Goal: Task Accomplishment & Management: Use online tool/utility

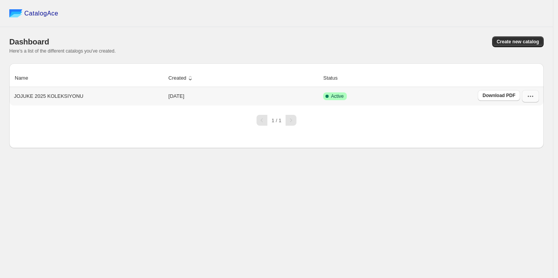
click at [530, 94] on icon "button" at bounding box center [530, 97] width 8 height 8
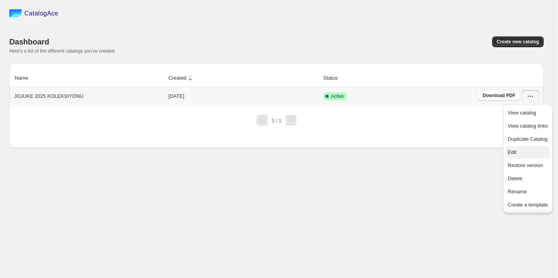
click at [519, 156] on span "Edit" at bounding box center [527, 153] width 40 height 8
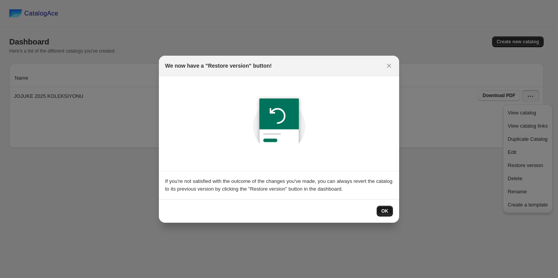
click at [382, 205] on div "OK" at bounding box center [279, 211] width 240 height 24
click at [381, 210] on span "OK" at bounding box center [384, 211] width 7 height 6
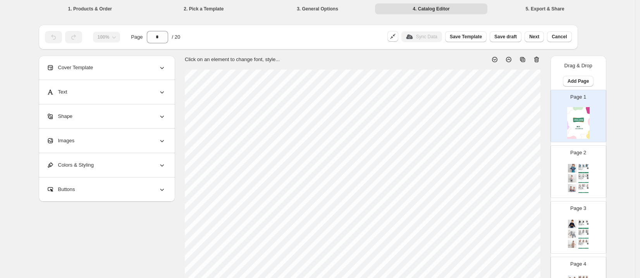
click at [103, 9] on li "1. Products & Order" at bounding box center [90, 8] width 112 height 11
click at [102, 9] on li "1. Products & Order" at bounding box center [90, 8] width 112 height 11
click at [557, 179] on div "Çocukların çok sevdiği kuş nakışlı,kolayca g..." at bounding box center [581, 179] width 6 height 1
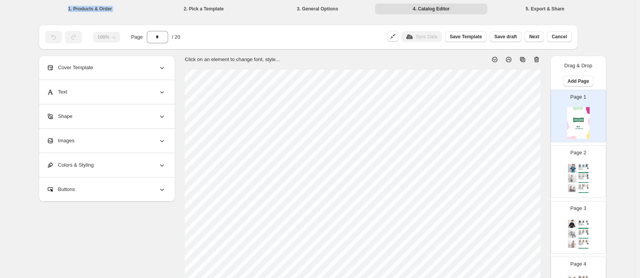
type input "*"
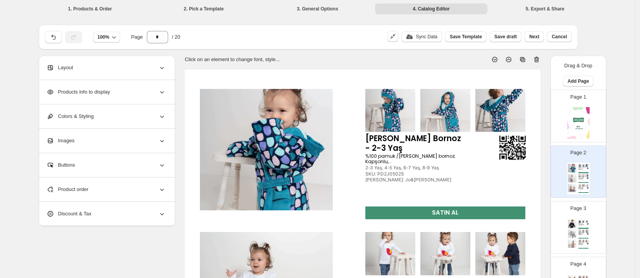
click at [151, 88] on div "Products info to display" at bounding box center [105, 92] width 119 height 24
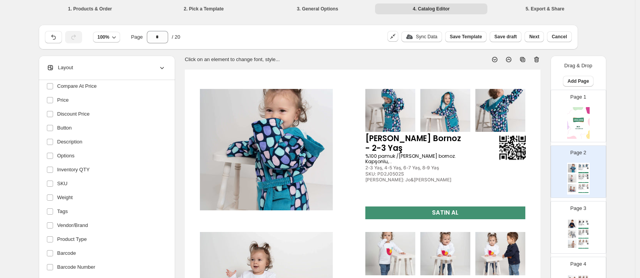
scroll to position [135, 0]
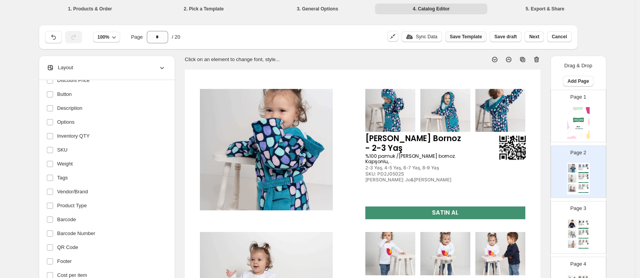
click at [474, 35] on span "Save Template" at bounding box center [466, 37] width 32 height 6
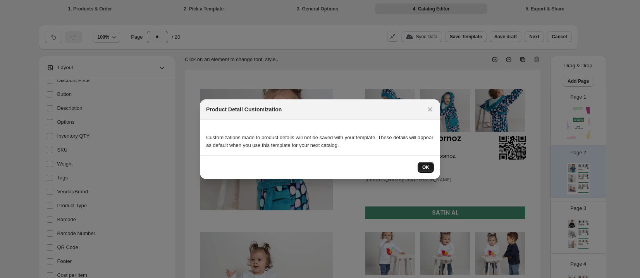
click at [424, 167] on span "OK" at bounding box center [425, 168] width 7 height 6
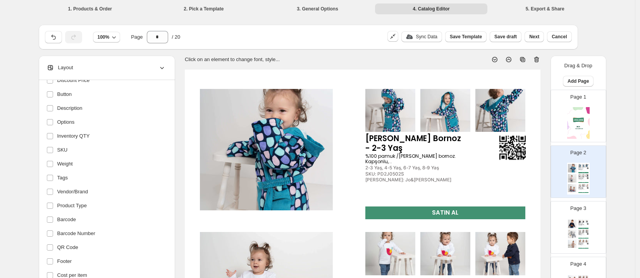
click at [77, 7] on li "1. Products & Order" at bounding box center [90, 8] width 112 height 11
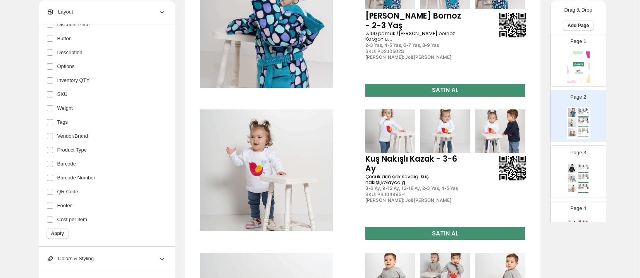
scroll to position [283, 0]
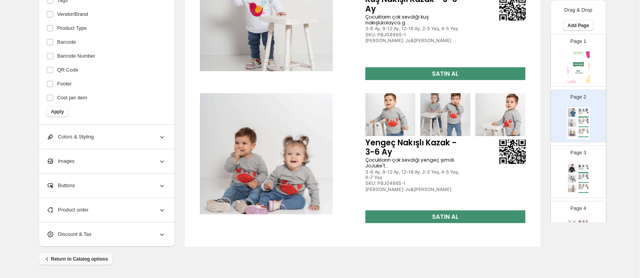
click at [89, 259] on span "Return to Catalog options" at bounding box center [75, 260] width 65 height 8
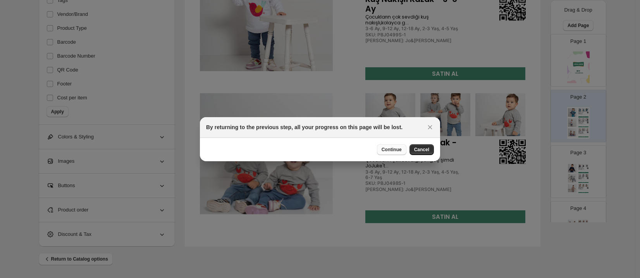
click at [389, 149] on span "Continue" at bounding box center [391, 150] width 20 height 6
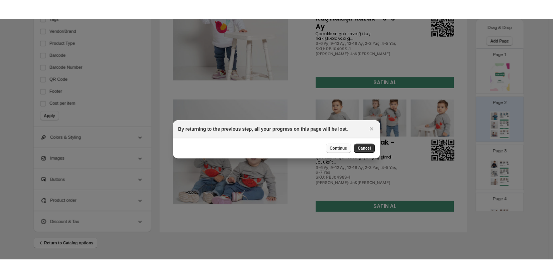
scroll to position [0, 0]
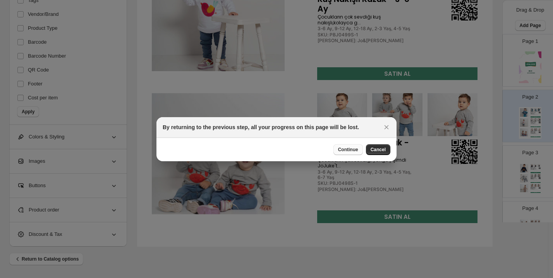
select select "**********"
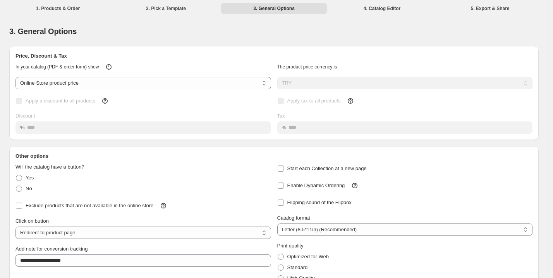
scroll to position [0, 0]
click at [60, 7] on li "1. Products & Order" at bounding box center [58, 8] width 107 height 11
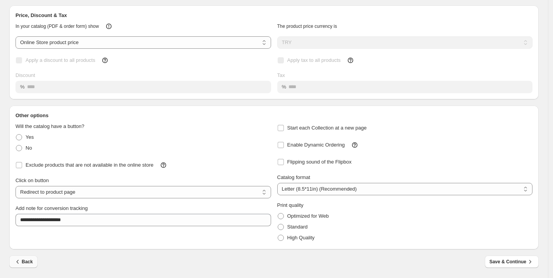
click at [19, 260] on icon "button" at bounding box center [18, 262] width 8 height 8
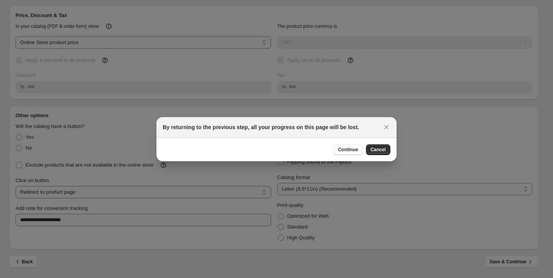
click at [355, 148] on span "Continue" at bounding box center [348, 150] width 20 height 6
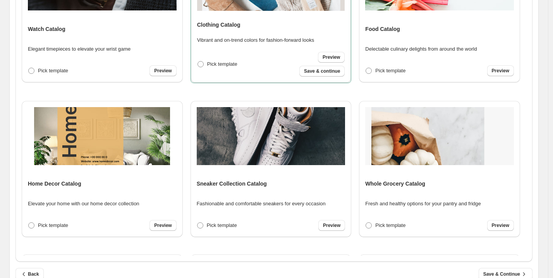
scroll to position [191, 0]
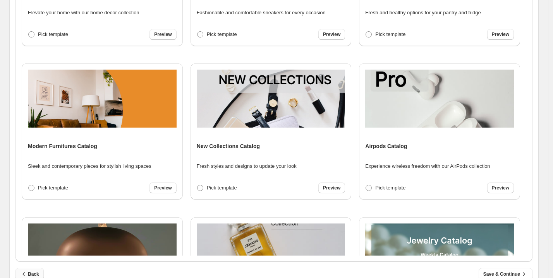
click at [27, 273] on icon "button" at bounding box center [24, 275] width 8 height 8
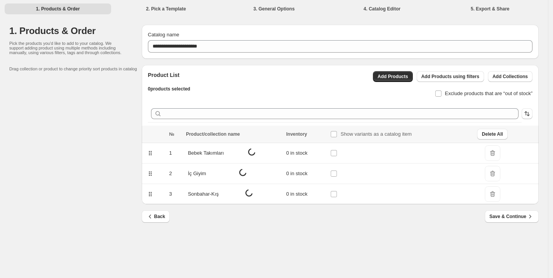
scroll to position [0, 0]
click at [271, 194] on icon at bounding box center [273, 195] width 4 height 2
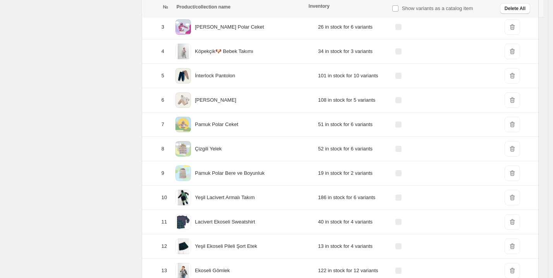
scroll to position [3, 0]
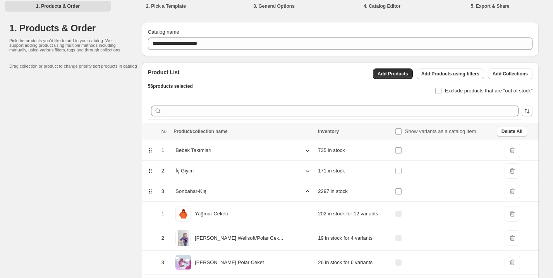
click at [288, 149] on div "Bebek Takımları" at bounding box center [244, 151] width 140 height 12
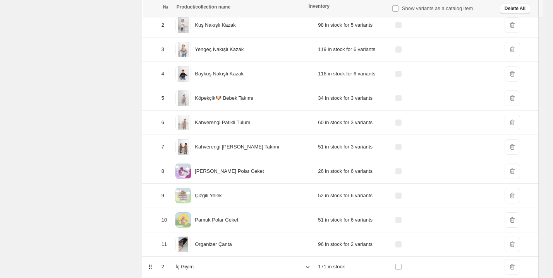
scroll to position [342, 0]
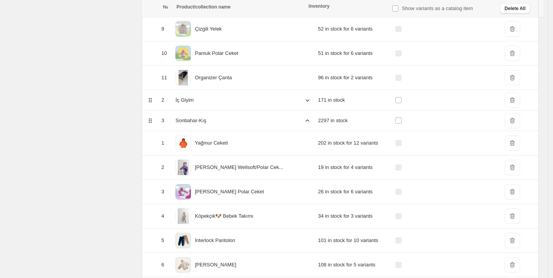
click at [304, 101] on icon at bounding box center [308, 100] width 8 height 8
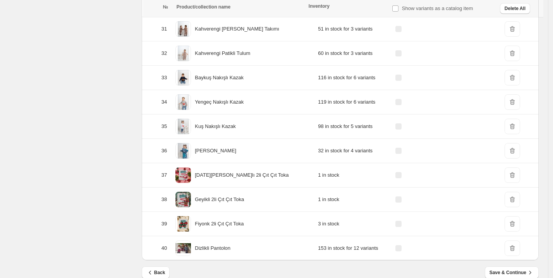
scroll to position [1313, 0]
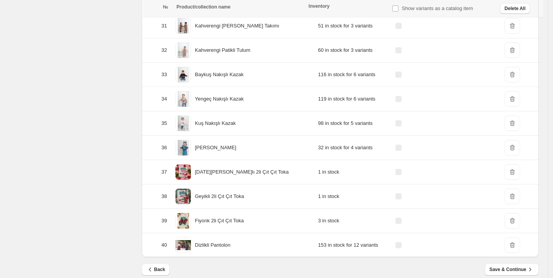
click at [513, 165] on span "DeleteIcon" at bounding box center [512, 172] width 15 height 15
click at [515, 165] on span "DeleteIcon" at bounding box center [512, 172] width 15 height 15
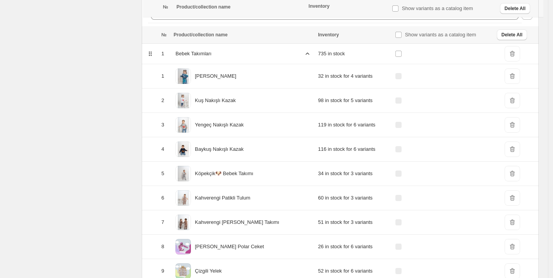
scroll to position [0, 0]
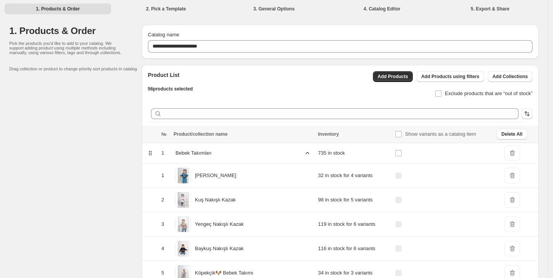
click at [307, 107] on div at bounding box center [335, 113] width 374 height 17
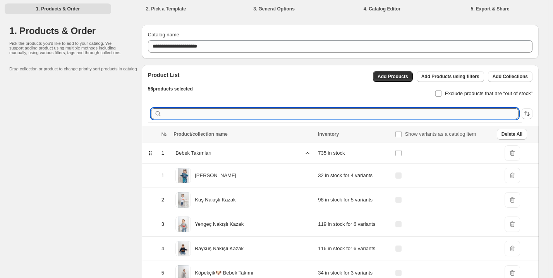
click at [307, 110] on input "text" at bounding box center [340, 113] width 355 height 11
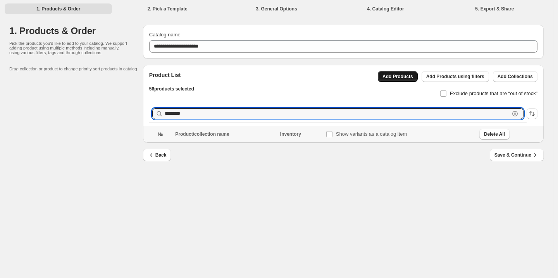
type input "********"
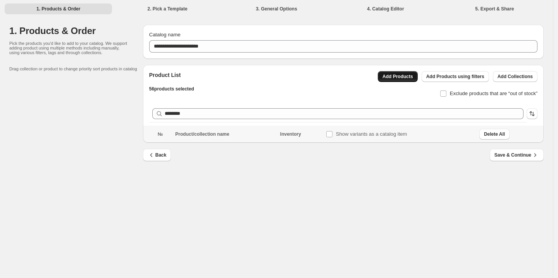
click at [411, 74] on span "Add Products" at bounding box center [397, 77] width 31 height 6
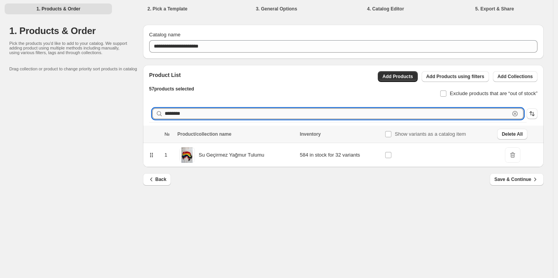
click at [488, 114] on input "********" at bounding box center [337, 113] width 345 height 11
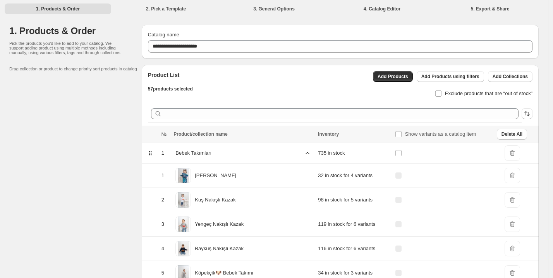
click at [304, 154] on icon at bounding box center [308, 153] width 8 height 8
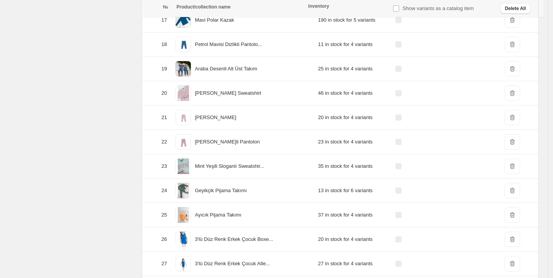
scroll to position [1071, 0]
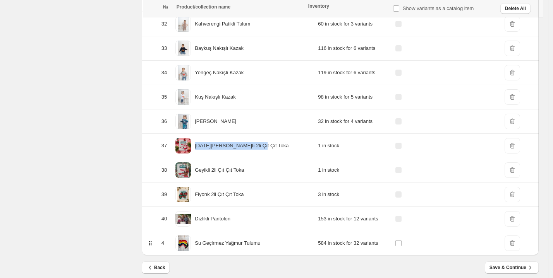
drag, startPoint x: 264, startPoint y: 139, endPoint x: 196, endPoint y: 137, distance: 67.8
click at [196, 137] on div "[DATE][PERSON_NAME]lı 2li Çıt Çıt Toka" at bounding box center [244, 145] width 140 height 19
copy p "[DATE][PERSON_NAME]lı 2li Çıt Çıt Toka"
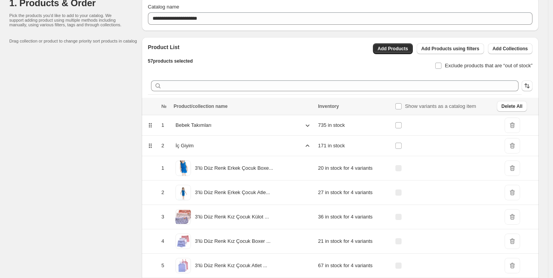
scroll to position [0, 0]
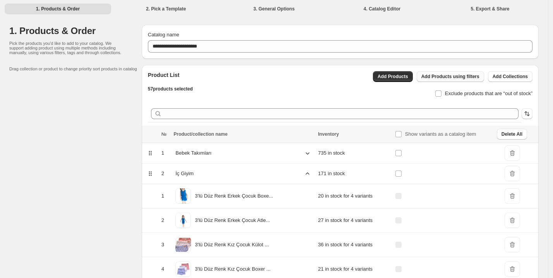
click at [450, 76] on span "Add Products using filters" at bounding box center [450, 77] width 58 height 6
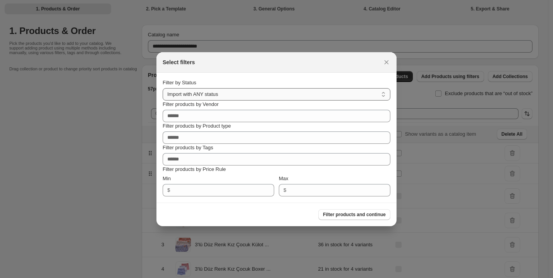
click at [294, 99] on select "**********" at bounding box center [277, 94] width 228 height 12
click at [385, 62] on icon ":r6j:" at bounding box center [387, 62] width 8 height 8
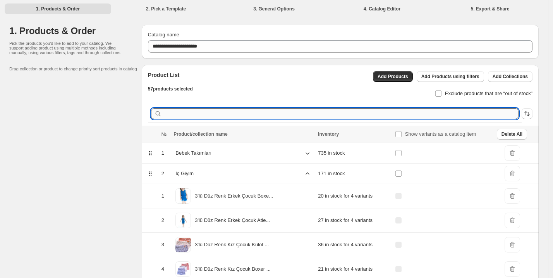
click at [283, 112] on input "text" at bounding box center [340, 113] width 355 height 11
paste input "**********"
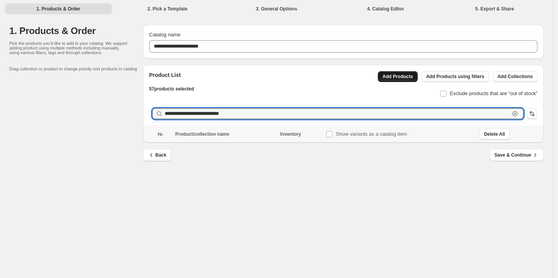
type input "**********"
click at [389, 76] on span "Add Products" at bounding box center [397, 77] width 31 height 6
click at [444, 116] on input "**********" at bounding box center [337, 113] width 345 height 11
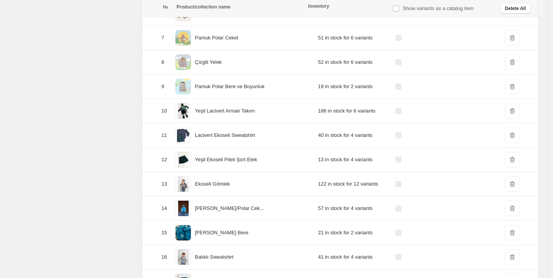
scroll to position [1071, 0]
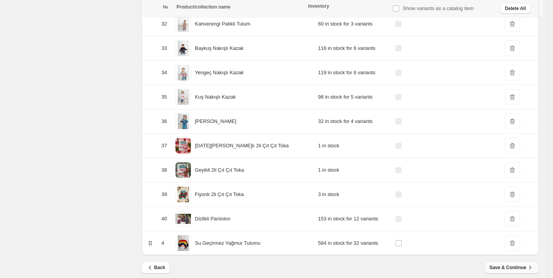
click at [514, 264] on span "Save & Continue" at bounding box center [512, 268] width 45 height 8
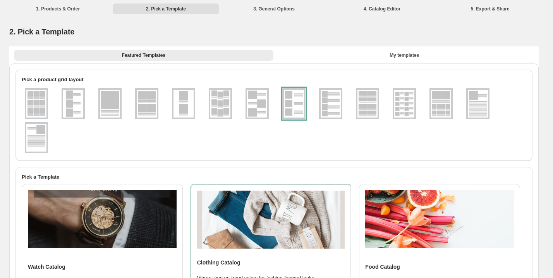
scroll to position [264, 0]
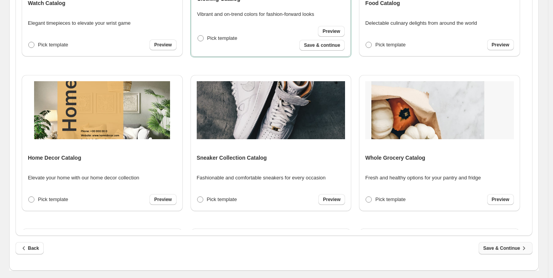
click at [492, 251] on span "Save & Continue" at bounding box center [505, 249] width 45 height 8
select select "**********"
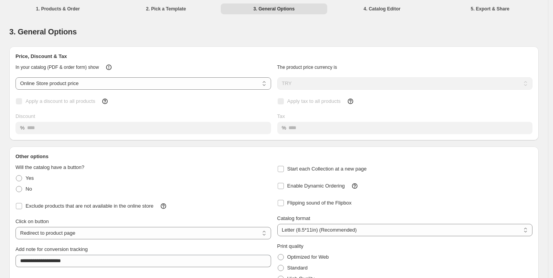
scroll to position [41, 0]
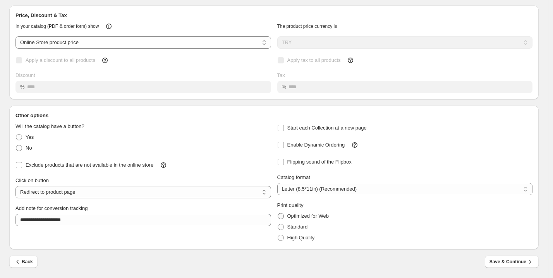
click at [314, 218] on span "Optimized for Web" at bounding box center [307, 216] width 41 height 6
click at [512, 263] on span "Save & Continue" at bounding box center [512, 262] width 45 height 8
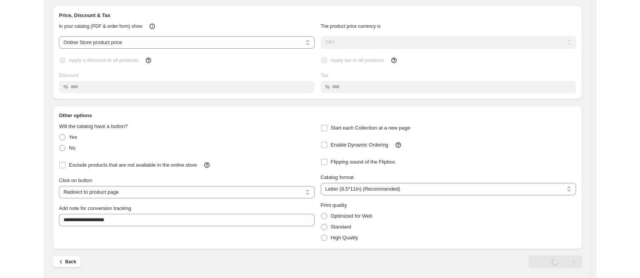
scroll to position [0, 0]
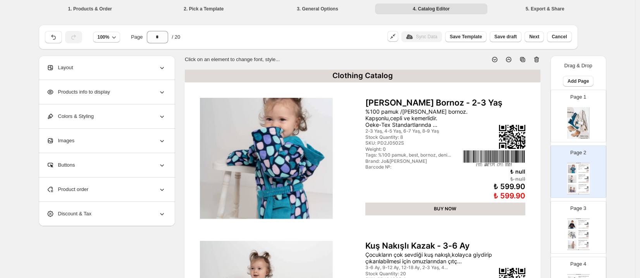
click at [120, 89] on div "Products info to display" at bounding box center [105, 92] width 119 height 24
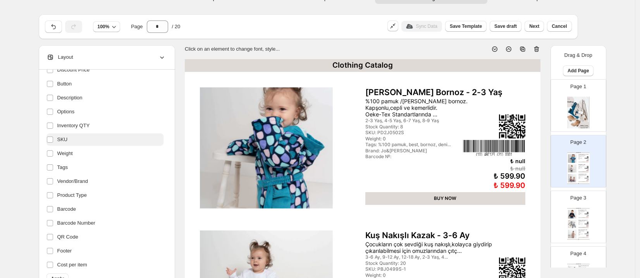
scroll to position [46, 0]
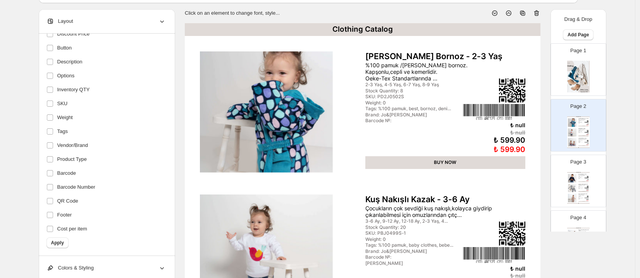
click at [507, 141] on div "₺ 599.90" at bounding box center [494, 140] width 63 height 9
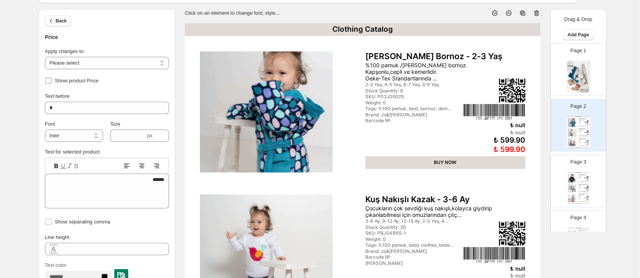
click at [58, 83] on span "Show product Price" at bounding box center [77, 81] width 44 height 6
click at [71, 67] on select "**********" at bounding box center [107, 63] width 124 height 12
select select "**********"
click at [47, 57] on select "**********" at bounding box center [107, 63] width 124 height 12
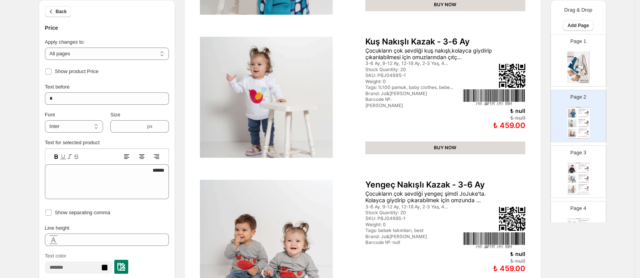
scroll to position [0, 0]
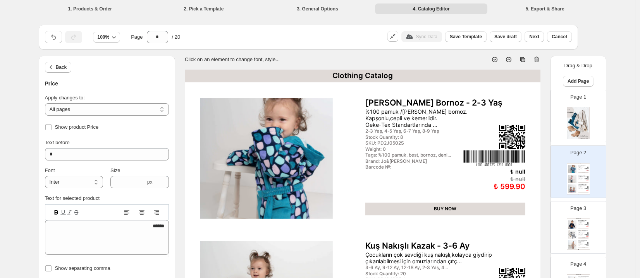
click at [507, 186] on div "₺ 599.90" at bounding box center [494, 187] width 63 height 9
click at [116, 128] on span "Show product Discount Price" at bounding box center [87, 127] width 65 height 6
click at [525, 170] on div "₺ null" at bounding box center [494, 171] width 63 height 7
type input "****"
click at [110, 127] on span "Show product Cost Per Item" at bounding box center [86, 127] width 63 height 6
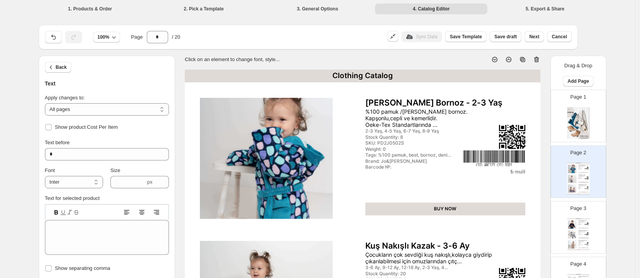
click at [518, 171] on div "₺ null" at bounding box center [494, 171] width 63 height 7
click at [122, 126] on span "Show product Compare At Price" at bounding box center [91, 127] width 72 height 6
click at [485, 163] on img at bounding box center [494, 159] width 63 height 16
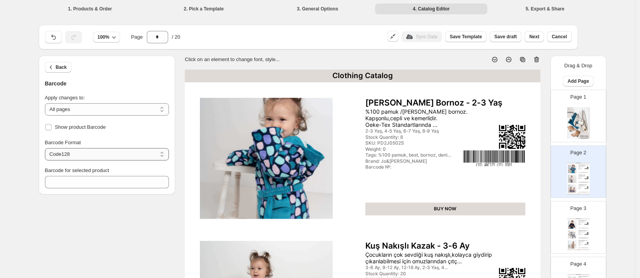
click at [92, 151] on select "**********" at bounding box center [107, 154] width 124 height 12
click at [47, 148] on select "**********" at bounding box center [107, 154] width 124 height 12
click at [90, 139] on div "Barcode Format" at bounding box center [107, 143] width 124 height 8
click at [89, 151] on select "**********" at bounding box center [107, 154] width 124 height 12
select select "*********"
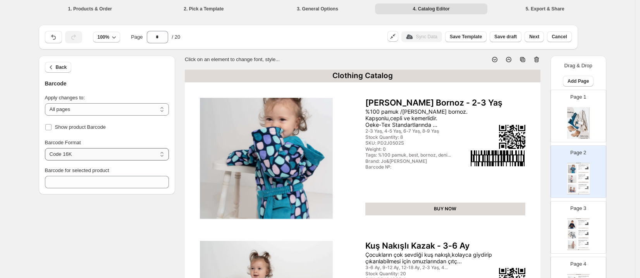
click at [47, 148] on select "**********" at bounding box center [107, 154] width 124 height 12
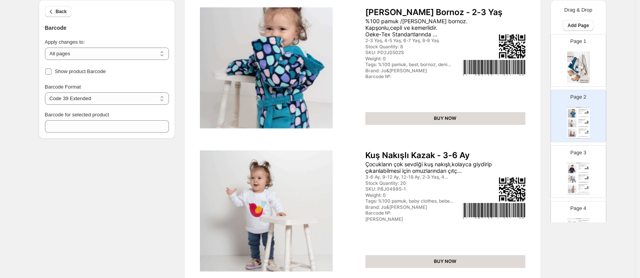
click at [106, 70] on span "Show product Barcode" at bounding box center [80, 72] width 51 height 6
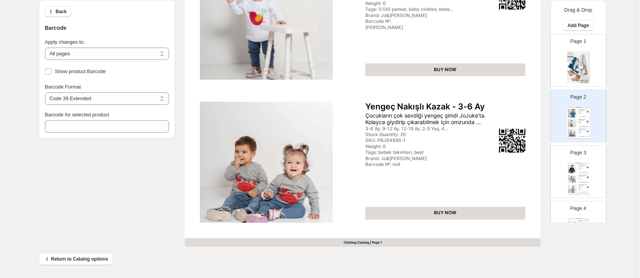
scroll to position [0, 0]
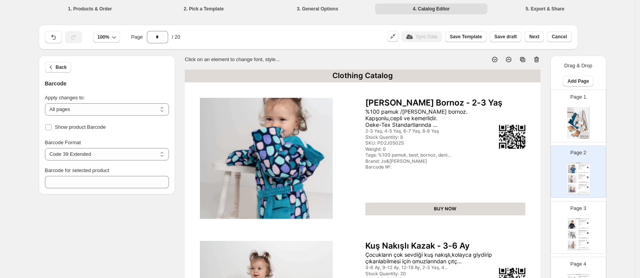
click at [373, 76] on div "Clothing Catalog" at bounding box center [363, 76] width 356 height 13
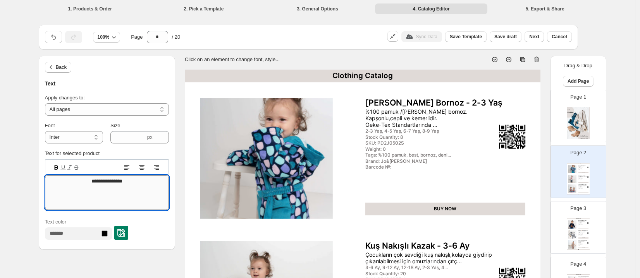
drag, startPoint x: 132, startPoint y: 182, endPoint x: 90, endPoint y: 181, distance: 42.2
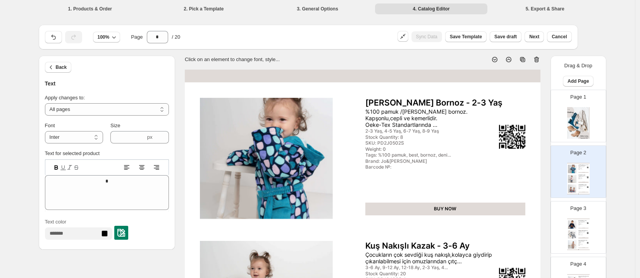
click at [131, 84] on div "Text" at bounding box center [107, 84] width 124 height 8
click at [557, 123] on img at bounding box center [578, 123] width 22 height 32
type input "*"
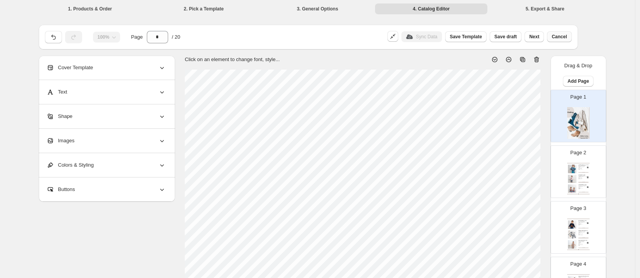
click at [553, 37] on span "Cancel" at bounding box center [558, 37] width 15 height 6
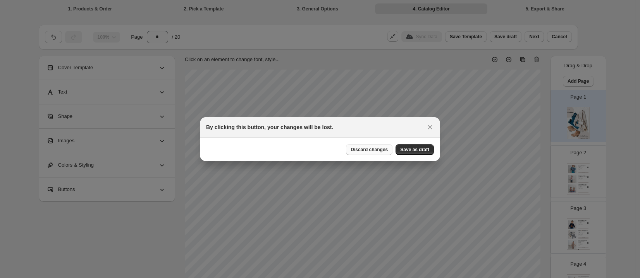
click at [354, 151] on span "Discard changes" at bounding box center [368, 150] width 37 height 6
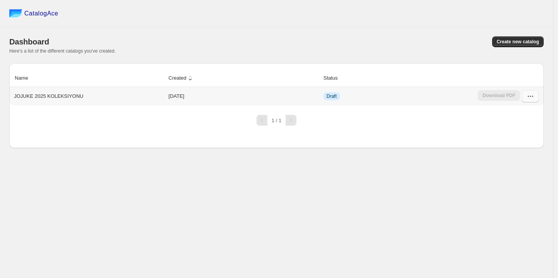
click at [529, 96] on icon "button" at bounding box center [530, 97] width 8 height 8
click at [527, 156] on span "Edit" at bounding box center [527, 153] width 40 height 8
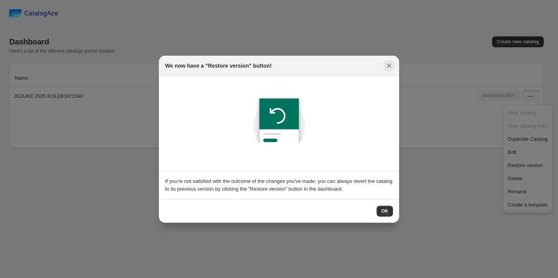
click at [389, 64] on icon ":rip:" at bounding box center [389, 66] width 8 height 8
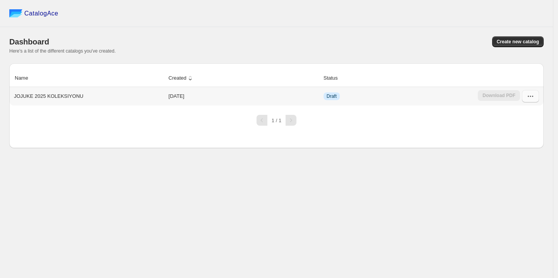
click at [530, 97] on icon "button" at bounding box center [530, 97] width 8 height 8
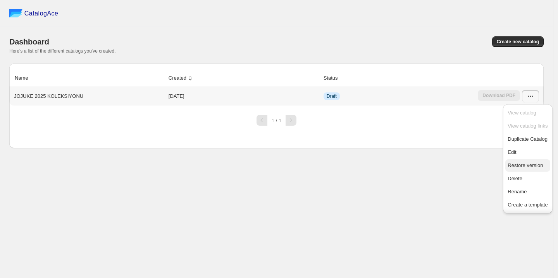
click at [522, 168] on span "Restore version" at bounding box center [524, 166] width 35 height 6
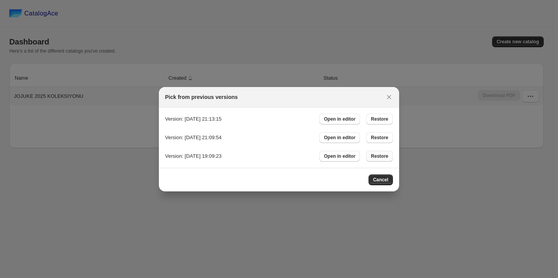
click at [387, 157] on span "Restore" at bounding box center [379, 156] width 17 height 6
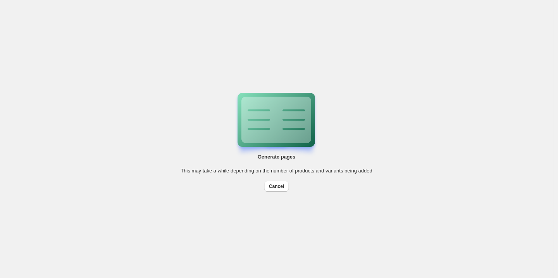
click at [342, 156] on div "Generate pages This may take a while depending on the number of products and va…" at bounding box center [275, 139] width 191 height 105
click at [105, 71] on div "Create PDF finish This may take a while depending on the number of products and…" at bounding box center [276, 139] width 553 height 278
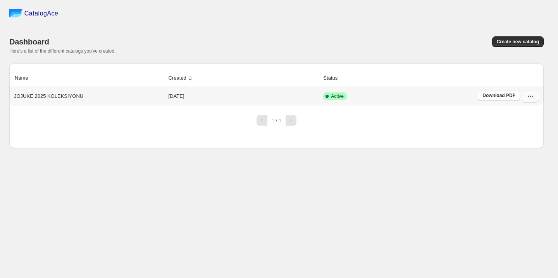
click at [534, 95] on button "button" at bounding box center [530, 96] width 17 height 12
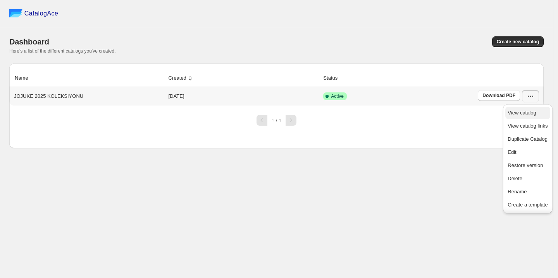
click at [519, 115] on span "View catalog" at bounding box center [521, 113] width 28 height 6
click at [524, 156] on span "Edit" at bounding box center [527, 153] width 40 height 8
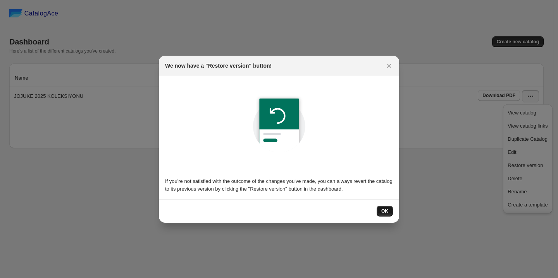
click at [385, 211] on span "OK" at bounding box center [384, 211] width 7 height 6
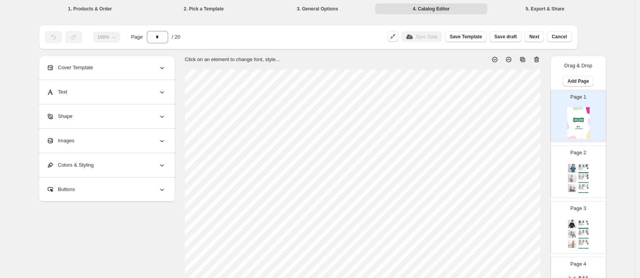
click at [557, 169] on img at bounding box center [572, 168] width 9 height 9
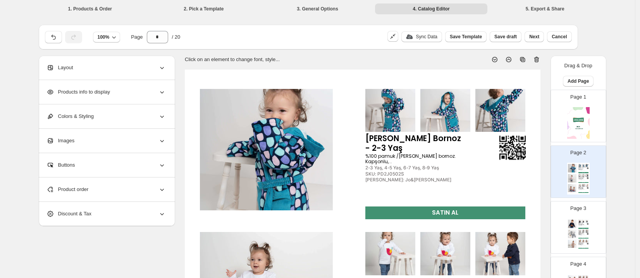
click at [134, 90] on div "Products info to display" at bounding box center [105, 92] width 119 height 24
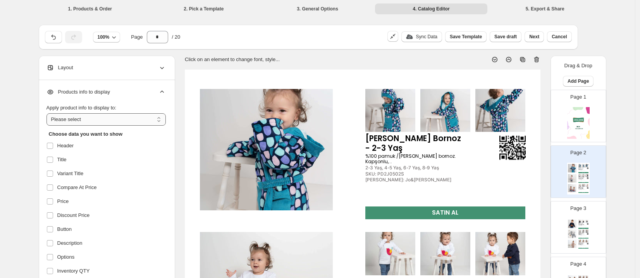
click at [128, 117] on select "**********" at bounding box center [105, 119] width 119 height 12
click at [48, 113] on select "**********" at bounding box center [105, 119] width 119 height 12
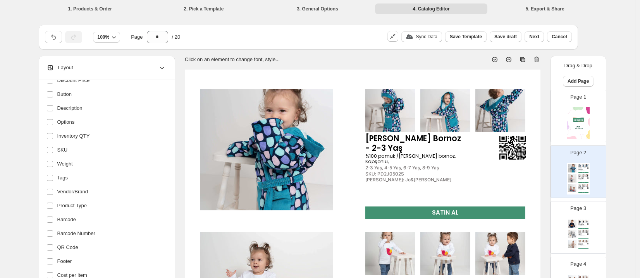
scroll to position [283, 0]
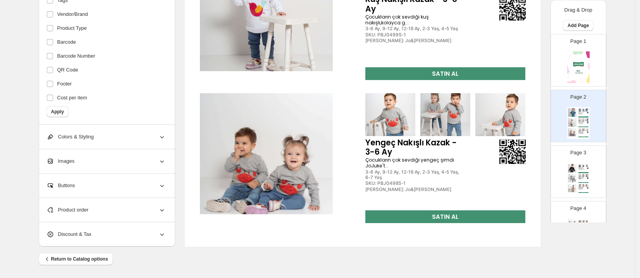
click at [153, 210] on div "Product order" at bounding box center [105, 210] width 119 height 24
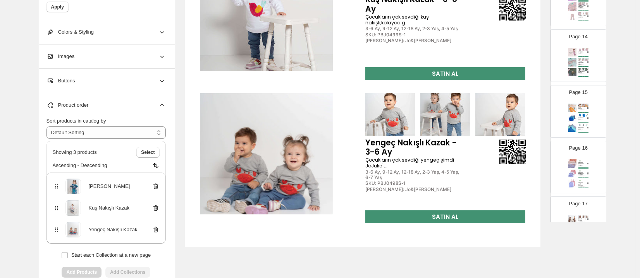
scroll to position [936, 0]
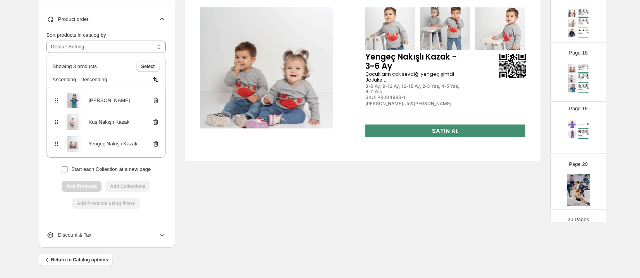
click at [557, 120] on div at bounding box center [579, 121] width 3 height 3
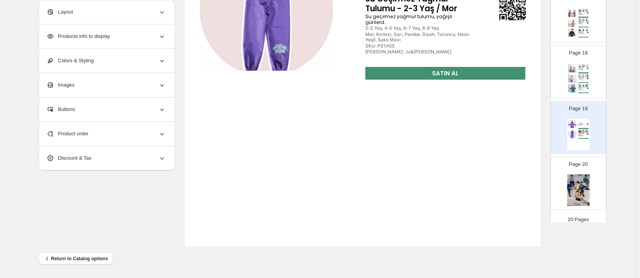
scroll to position [0, 0]
click at [96, 134] on div "Product order" at bounding box center [105, 134] width 119 height 24
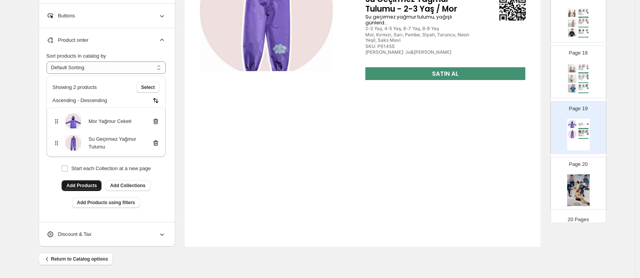
click at [88, 182] on button "Add Products" at bounding box center [82, 185] width 40 height 11
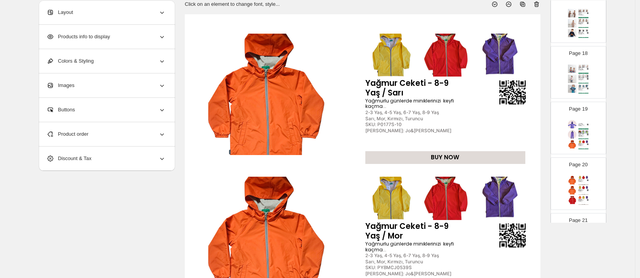
scroll to position [101, 0]
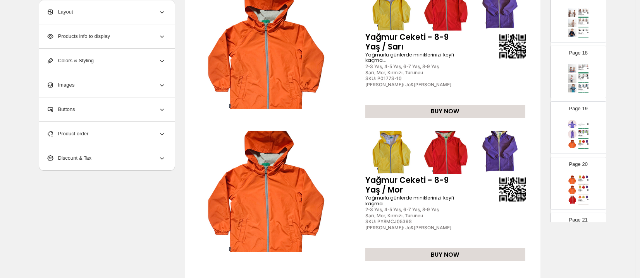
click at [557, 130] on img at bounding box center [572, 134] width 9 height 9
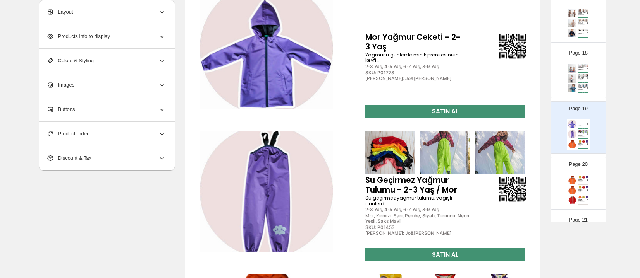
scroll to position [283, 0]
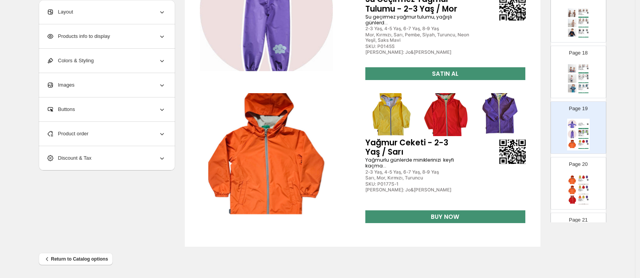
click at [557, 186] on img at bounding box center [572, 190] width 9 height 9
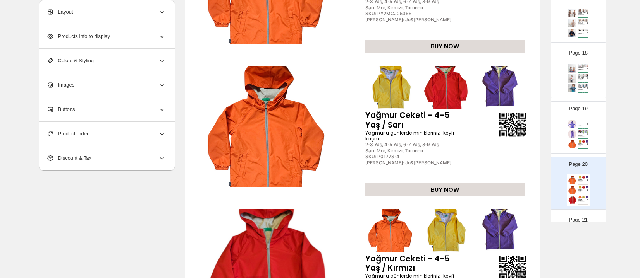
scroll to position [122, 0]
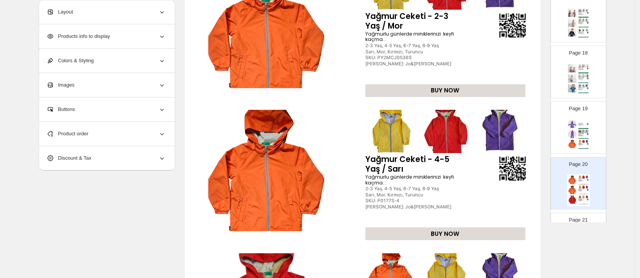
click at [557, 140] on img at bounding box center [572, 144] width 9 height 9
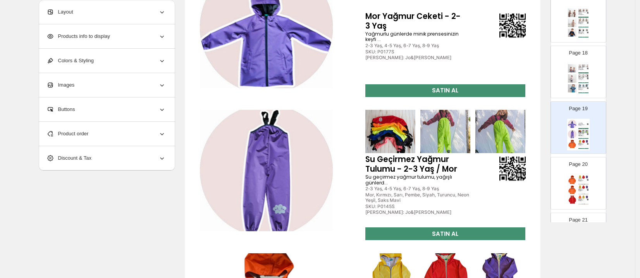
scroll to position [215, 0]
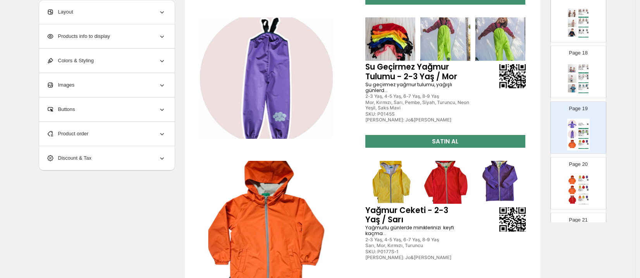
click at [557, 177] on div "Yağmur Ceketi - 2-3 Yaş / Mor Yağmurlu günlerde miniklerinizi keyfi kaçma... 2-…" at bounding box center [578, 191] width 22 height 32
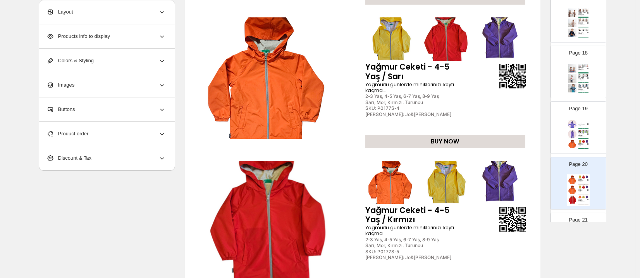
click at [146, 136] on div "Product order" at bounding box center [105, 134] width 119 height 24
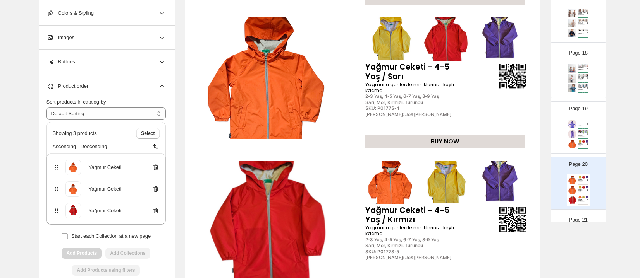
scroll to position [220, 0]
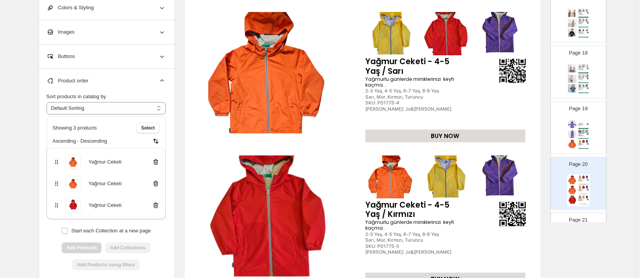
click at [158, 162] on icon at bounding box center [156, 162] width 8 height 8
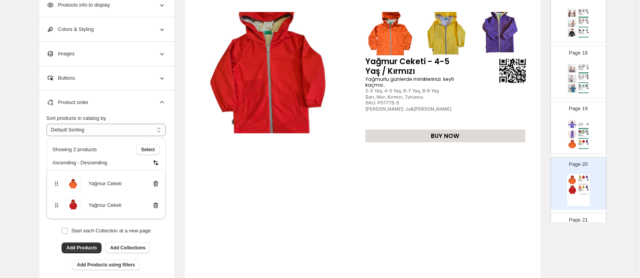
click at [158, 183] on icon at bounding box center [156, 184] width 8 height 8
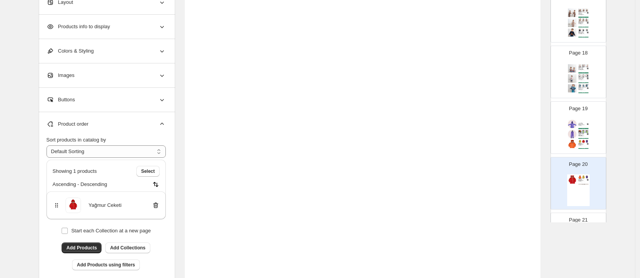
click at [157, 205] on icon at bounding box center [156, 206] width 8 height 8
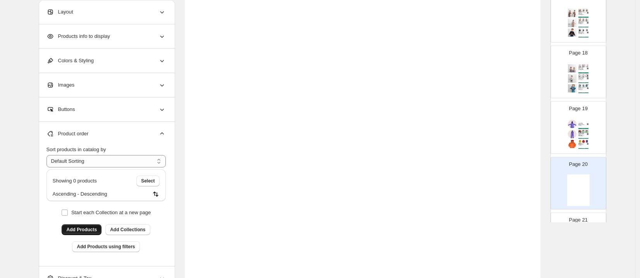
click at [95, 227] on span "Add Products" at bounding box center [81, 230] width 31 height 6
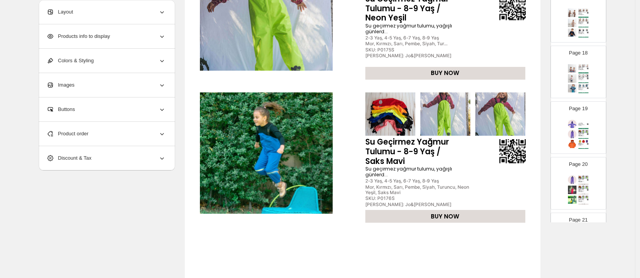
scroll to position [8, 0]
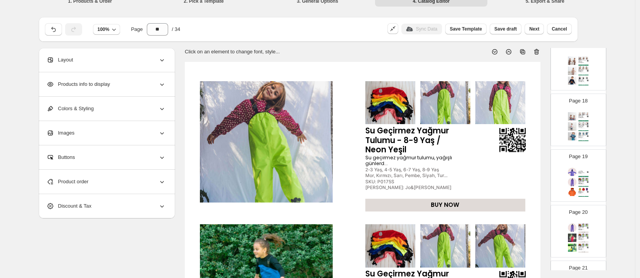
click at [557, 179] on div "Mor Yağmur Ceketi - 2-3 Yaş Yağmurlu günlerde minik prensesinizin keyfi ... 2-3…" at bounding box center [578, 183] width 22 height 32
type input "**"
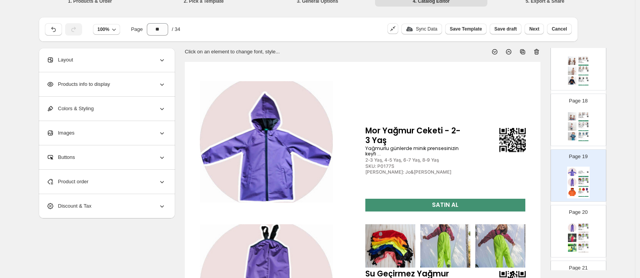
click at [471, 203] on div "SATIN AL" at bounding box center [445, 205] width 160 height 13
select select "**********"
select select "*******"
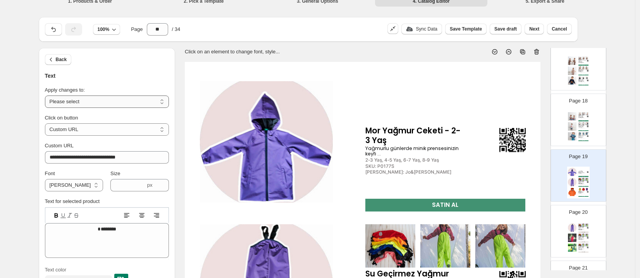
click at [110, 103] on select "**********" at bounding box center [107, 102] width 124 height 12
select select "**********"
click at [47, 96] on select "**********" at bounding box center [107, 102] width 124 height 12
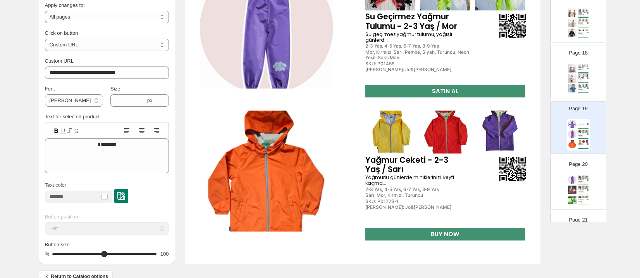
scroll to position [283, 0]
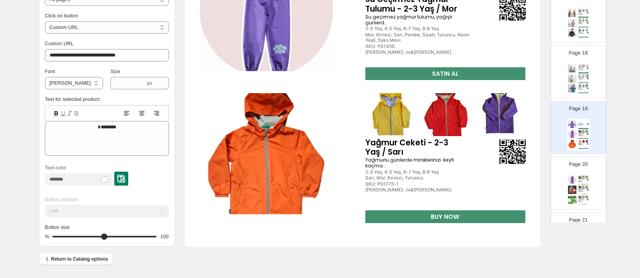
click at [466, 217] on div "BUY NOW" at bounding box center [445, 217] width 160 height 13
drag, startPoint x: 469, startPoint y: 74, endPoint x: 465, endPoint y: 76, distance: 4.7
click at [469, 74] on div "SATIN AL" at bounding box center [445, 73] width 160 height 13
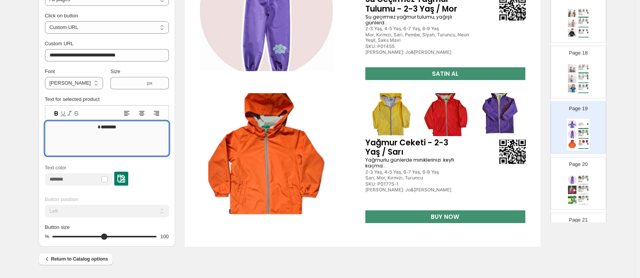
drag, startPoint x: 139, startPoint y: 131, endPoint x: 82, endPoint y: 124, distance: 57.4
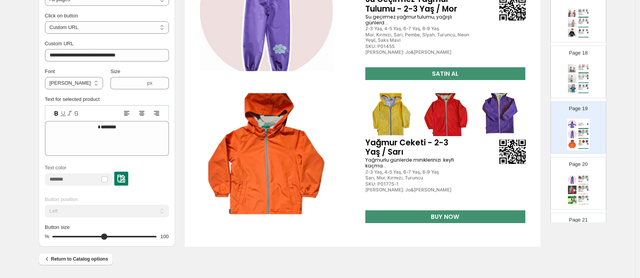
click at [433, 220] on div "BUY NOW" at bounding box center [445, 217] width 160 height 13
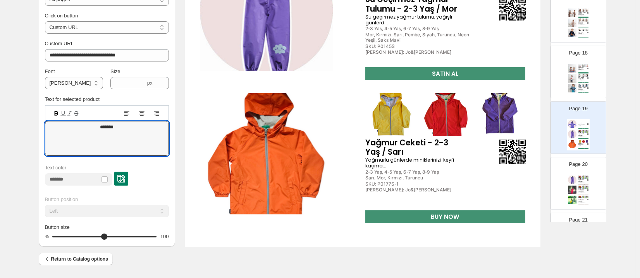
drag, startPoint x: 128, startPoint y: 129, endPoint x: 46, endPoint y: 124, distance: 82.7
paste textarea "*"
type textarea "********"
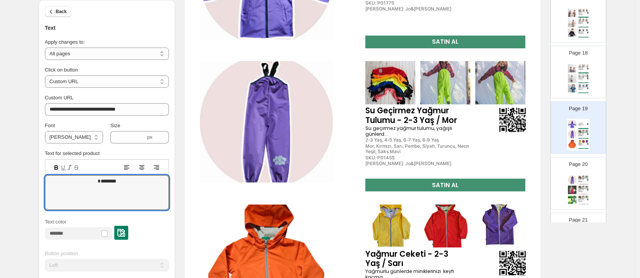
click at [557, 184] on div "SATIN AL" at bounding box center [583, 184] width 10 height 1
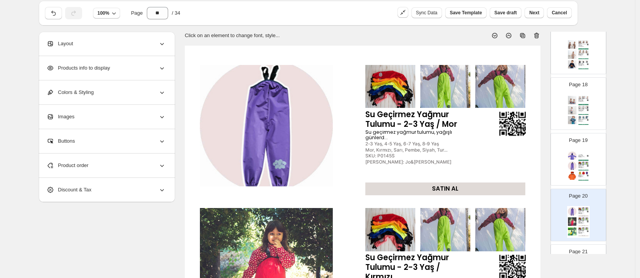
scroll to position [19, 0]
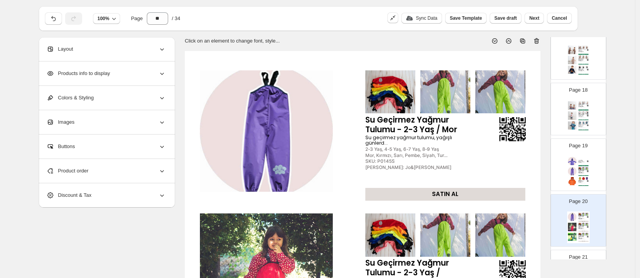
click at [557, 167] on img at bounding box center [572, 171] width 9 height 9
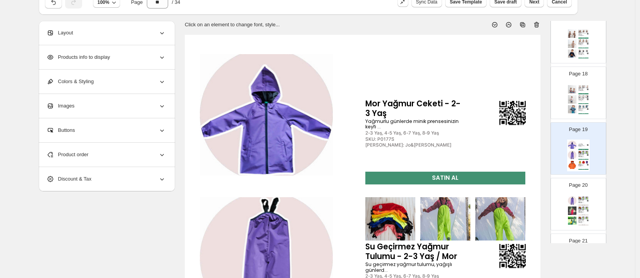
scroll to position [82, 0]
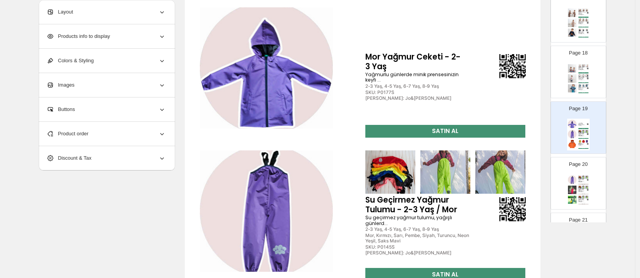
click at [557, 192] on div "Mor, Kırmızı, Sarı, Pembe, Siyah, Turuncu, Neon Yeşil, Saks Mavi" at bounding box center [581, 192] width 7 height 0
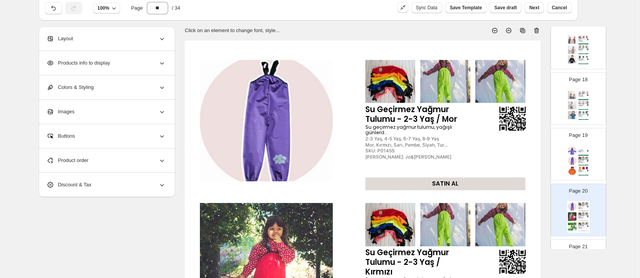
scroll to position [23, 0]
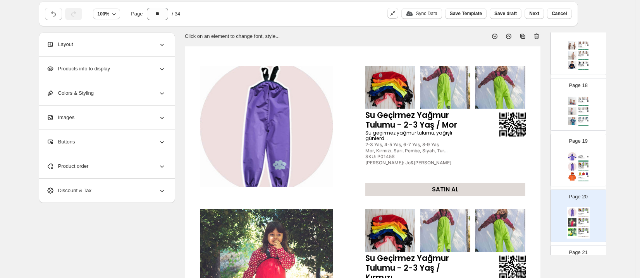
click at [539, 35] on icon at bounding box center [536, 37] width 5 height 6
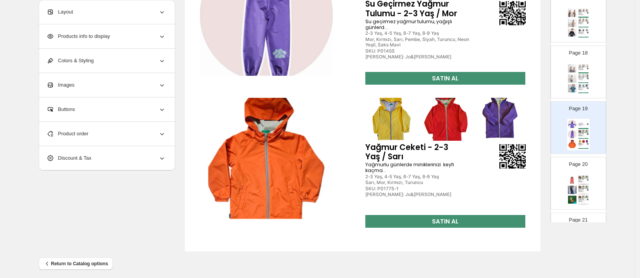
scroll to position [283, 0]
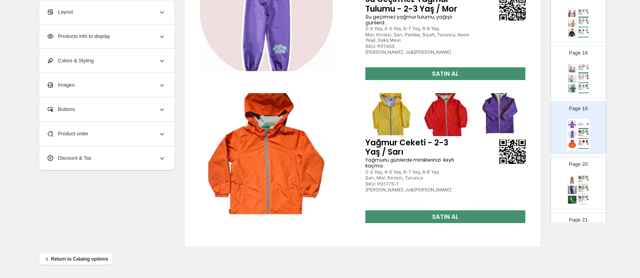
click at [557, 175] on div "Su Geçirmez Yağmur Tulumu - 2-3 Yaş / Pembe Su geçirmez yağmur tulumu, yağışlı …" at bounding box center [578, 191] width 22 height 32
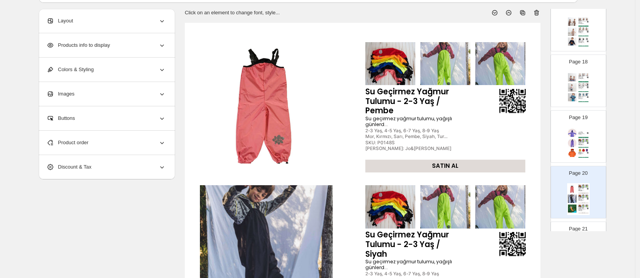
scroll to position [36, 0]
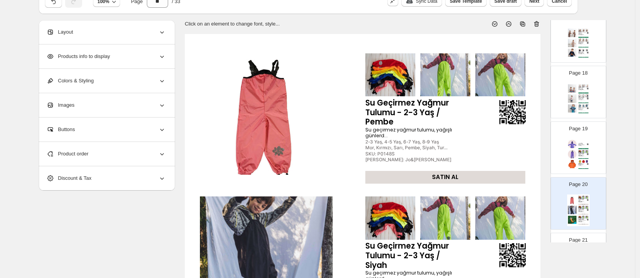
click at [540, 23] on icon at bounding box center [537, 24] width 8 height 8
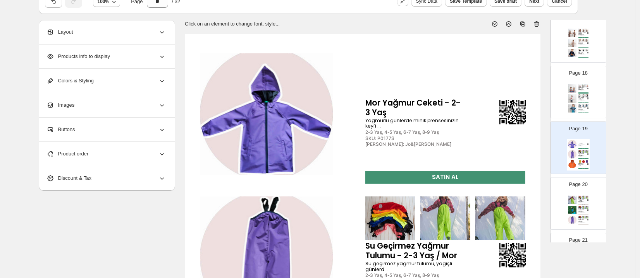
click at [557, 196] on img at bounding box center [572, 200] width 9 height 9
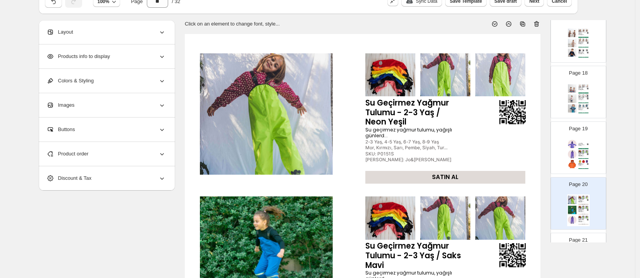
click at [537, 24] on icon at bounding box center [537, 24] width 8 height 8
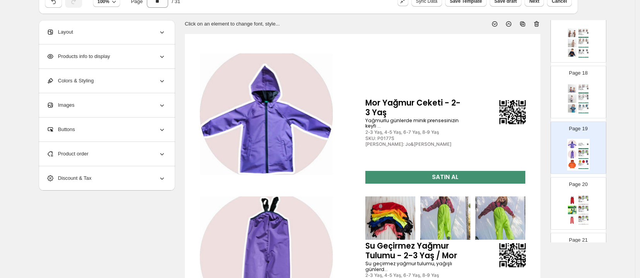
click at [557, 206] on img at bounding box center [572, 210] width 9 height 9
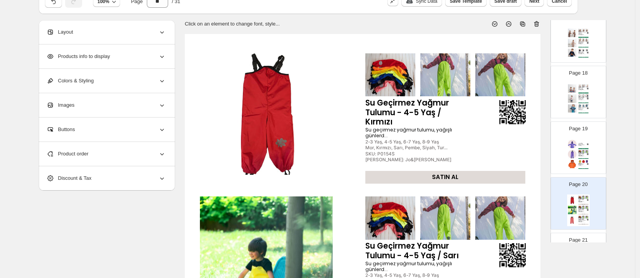
click at [538, 24] on icon at bounding box center [537, 24] width 1 height 2
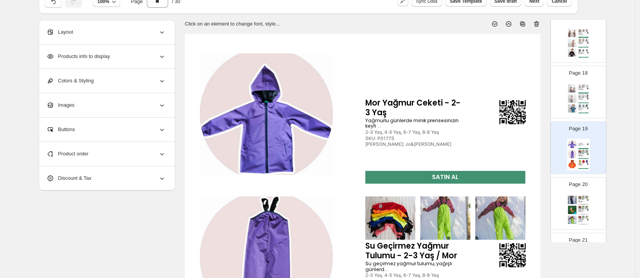
click at [557, 198] on div "Su Geçirmez Yağmur Tulumu - 4-5 Yaş / Siyah Su geçirmez yağmur tulumu, yağışlı …" at bounding box center [578, 211] width 22 height 32
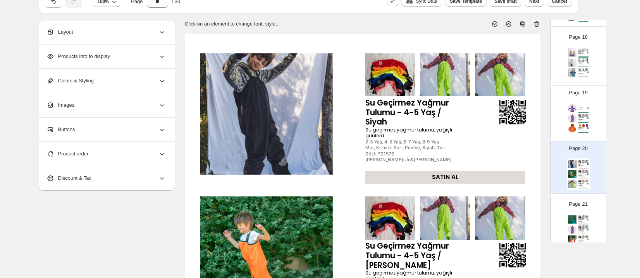
scroll to position [1058, 0]
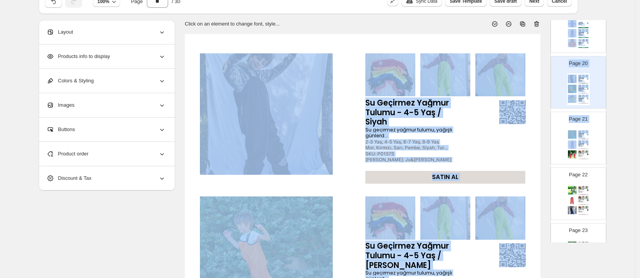
click at [557, 146] on div "Su geçirmez yağmur tulumu, yağışlı günlerd..." at bounding box center [581, 146] width 6 height 1
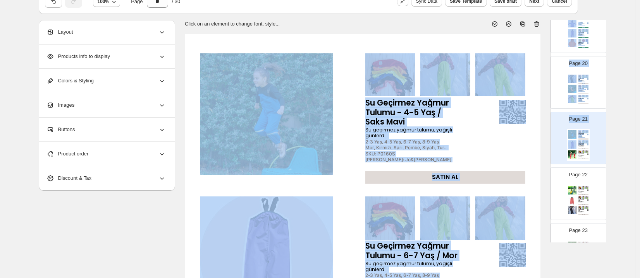
click at [557, 85] on img at bounding box center [586, 86] width 3 height 3
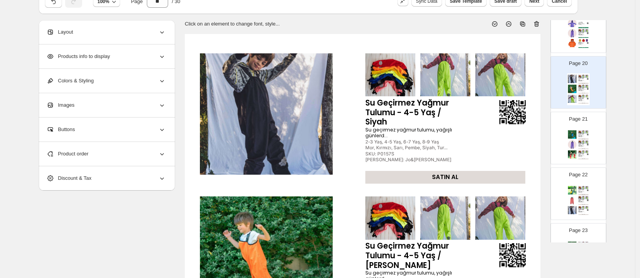
click at [539, 36] on div "Su Geçirmez Yağmur Tulumu - 4-5 Yaş / Siyah Su geçirmez yağmur tulumu, yağışlı …" at bounding box center [363, 264] width 356 height 460
click at [539, 23] on icon at bounding box center [537, 24] width 8 height 8
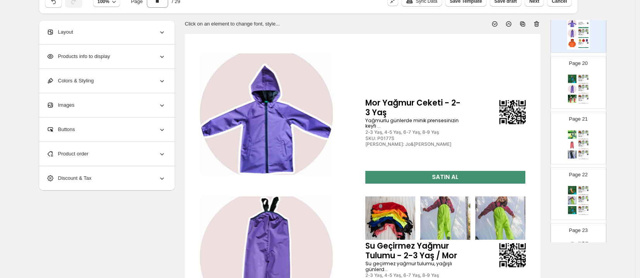
click at [557, 92] on div "[PERSON_NAME]: Jo&[PERSON_NAME]" at bounding box center [581, 92] width 7 height 0
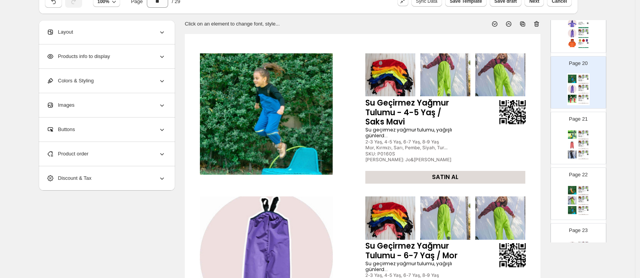
click at [540, 24] on icon at bounding box center [537, 24] width 8 height 8
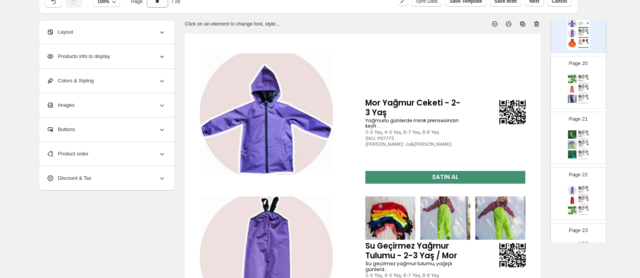
scroll to position [1380, 0]
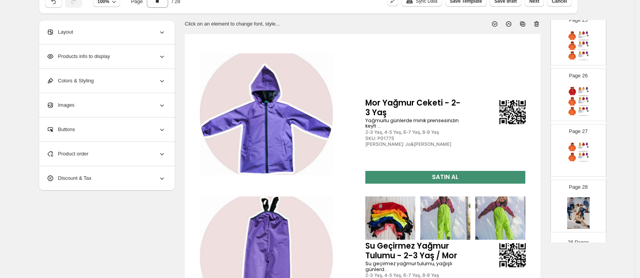
click at [557, 149] on div "Yağmur Ceketi - 8-9 Yaş / Sarı Yağmurlu günlerde miniklerinizi keyfi kaçma... 2…" at bounding box center [578, 158] width 22 height 32
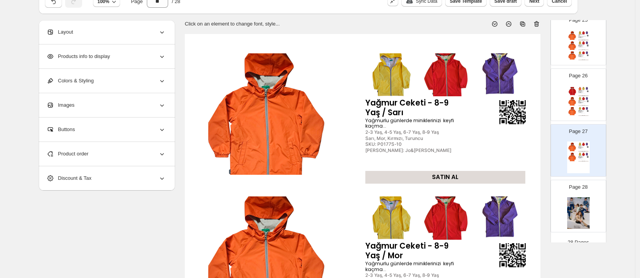
click at [539, 22] on icon at bounding box center [537, 24] width 8 height 8
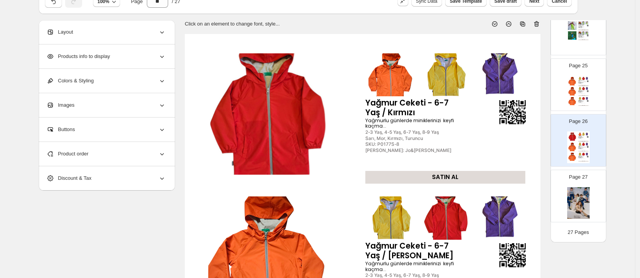
scroll to position [1324, 0]
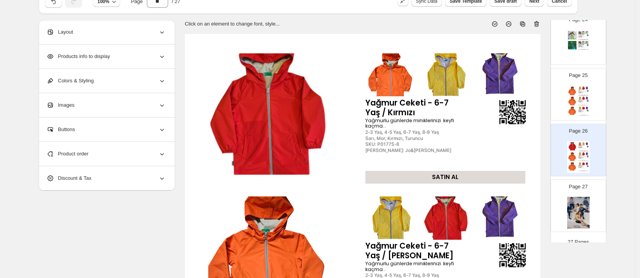
click at [557, 143] on div "Yağmur Ceketi - 6-7 Yaş / Kırmızı Yağmurlu günlerde miniklerinizi keyfi kaçma..…" at bounding box center [578, 157] width 22 height 32
click at [539, 24] on icon at bounding box center [537, 24] width 8 height 8
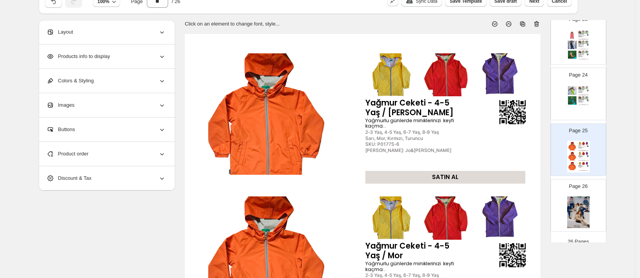
click at [536, 24] on icon at bounding box center [536, 24] width 1 height 2
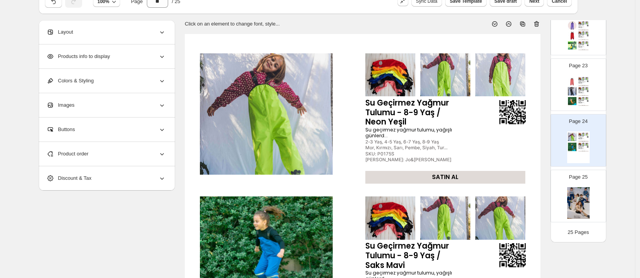
scroll to position [1214, 0]
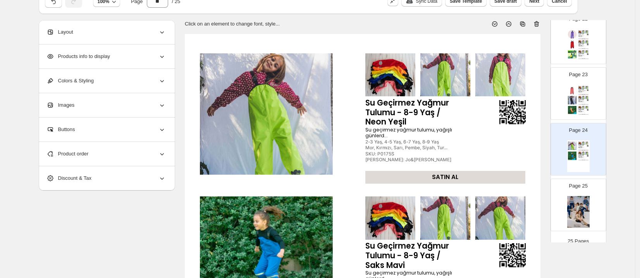
click at [536, 24] on icon at bounding box center [536, 24] width 1 height 2
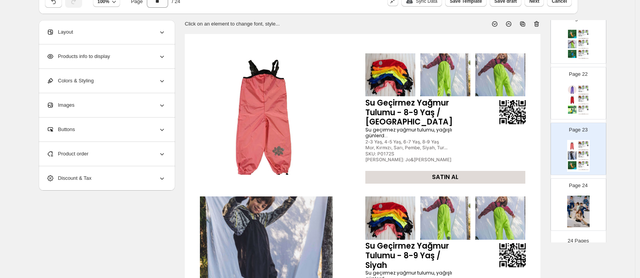
click at [536, 24] on icon at bounding box center [536, 24] width 1 height 2
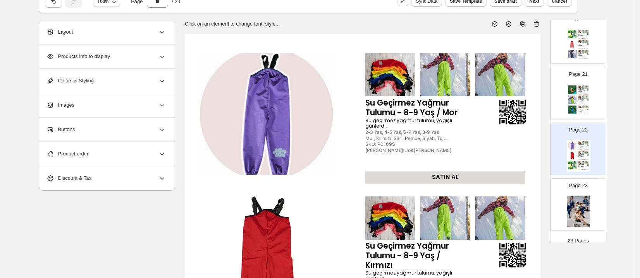
click at [536, 24] on icon at bounding box center [536, 24] width 1 height 2
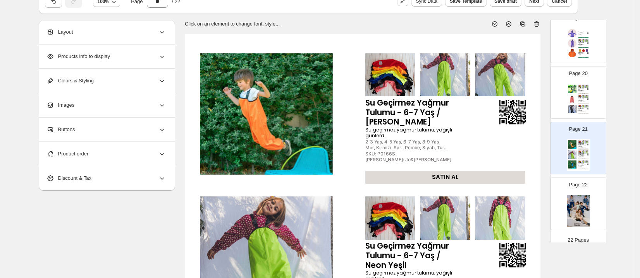
click at [536, 24] on icon at bounding box center [536, 24] width 1 height 2
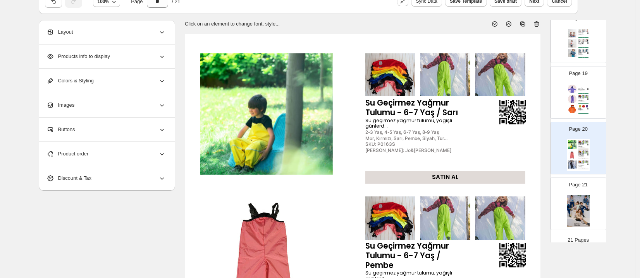
click at [536, 24] on icon at bounding box center [536, 24] width 1 height 2
type input "**"
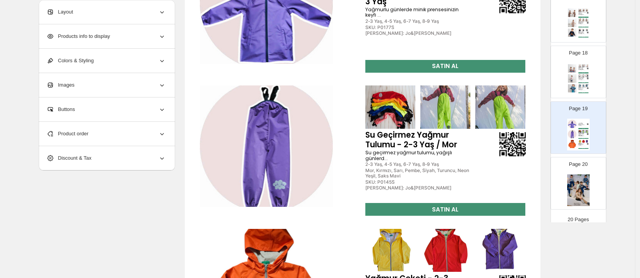
scroll to position [283, 0]
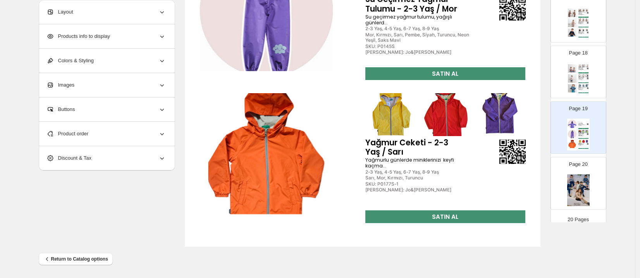
click at [512, 152] on img at bounding box center [512, 152] width 26 height 24
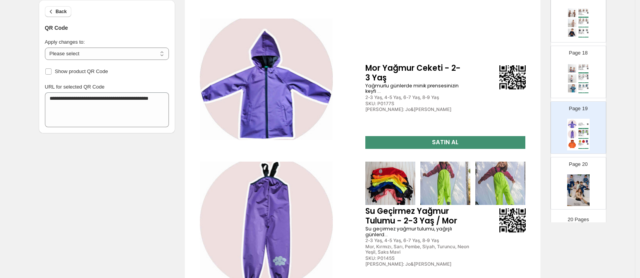
scroll to position [0, 0]
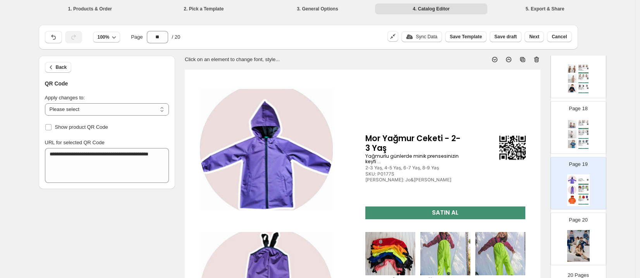
click at [107, 100] on div "Apply changes to:" at bounding box center [107, 98] width 124 height 8
click at [107, 107] on select "**********" at bounding box center [107, 109] width 124 height 12
click at [47, 103] on select "**********" at bounding box center [107, 109] width 124 height 12
click at [104, 112] on select "**********" at bounding box center [107, 109] width 124 height 12
select select "**********"
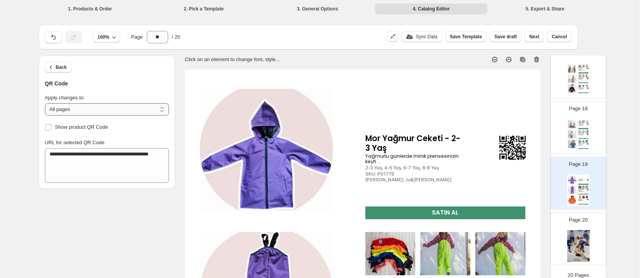
click at [47, 103] on select "**********" at bounding box center [107, 109] width 124 height 12
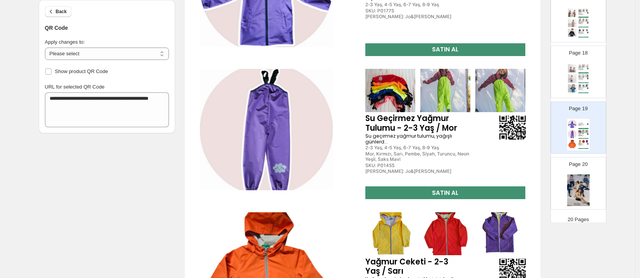
scroll to position [283, 0]
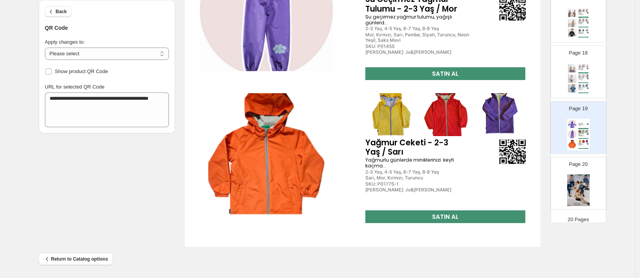
click at [514, 155] on img at bounding box center [512, 152] width 26 height 24
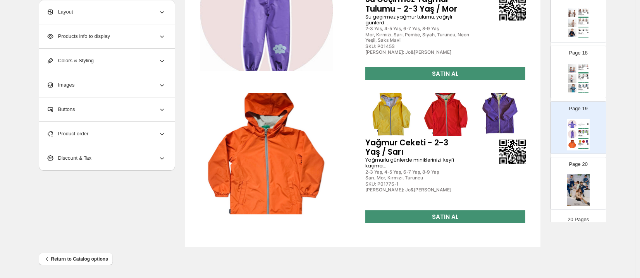
click at [514, 155] on img at bounding box center [512, 152] width 26 height 24
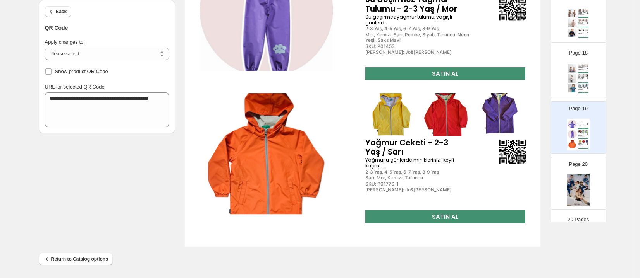
click at [520, 10] on img at bounding box center [512, 9] width 26 height 24
click at [512, 152] on img at bounding box center [512, 152] width 26 height 24
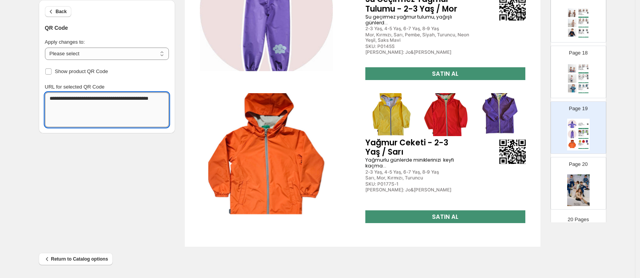
drag, startPoint x: 111, startPoint y: 98, endPoint x: 96, endPoint y: 98, distance: 15.5
type textarea "**********"
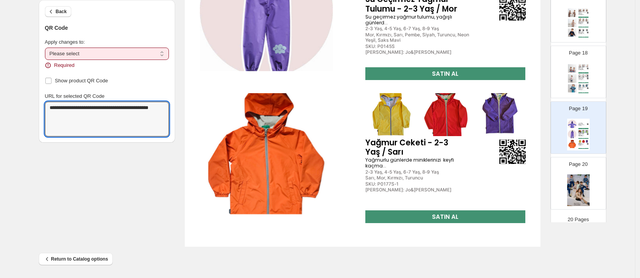
click at [114, 53] on select "**********" at bounding box center [107, 54] width 124 height 12
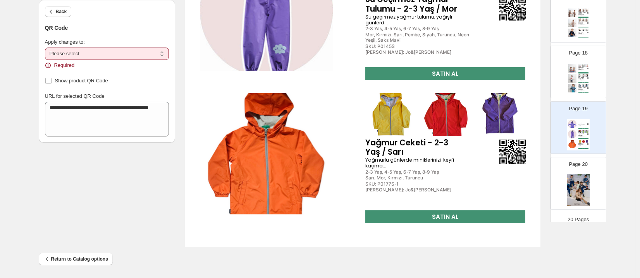
click at [47, 48] on select "**********" at bounding box center [107, 54] width 124 height 12
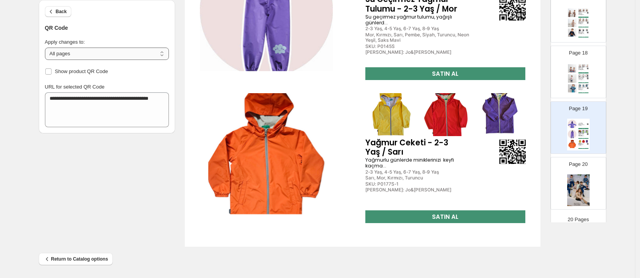
click at [100, 57] on select "**********" at bounding box center [107, 54] width 124 height 12
select select "**********"
click at [47, 48] on select "**********" at bounding box center [107, 54] width 124 height 12
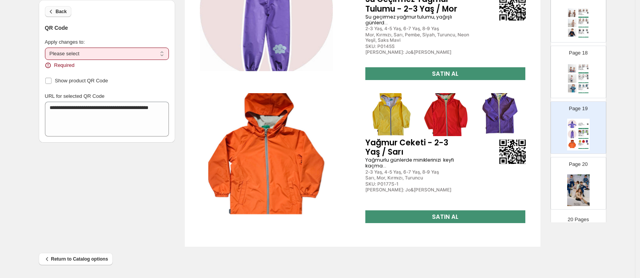
click at [65, 10] on span "Back" at bounding box center [61, 12] width 11 height 6
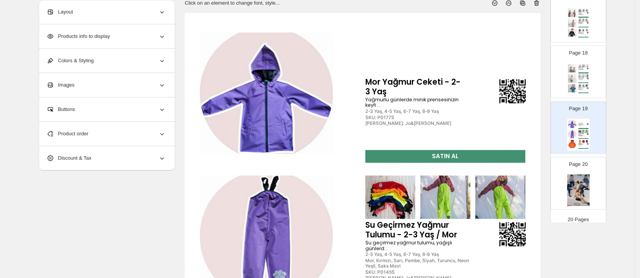
scroll to position [12, 0]
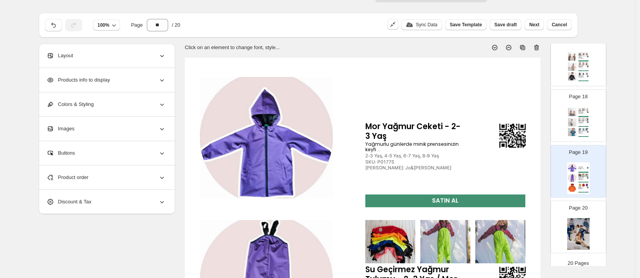
click at [510, 134] on img at bounding box center [512, 136] width 26 height 24
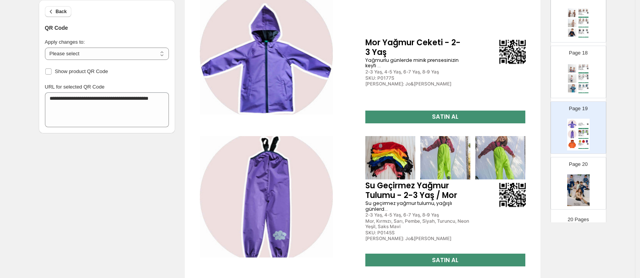
scroll to position [140, 0]
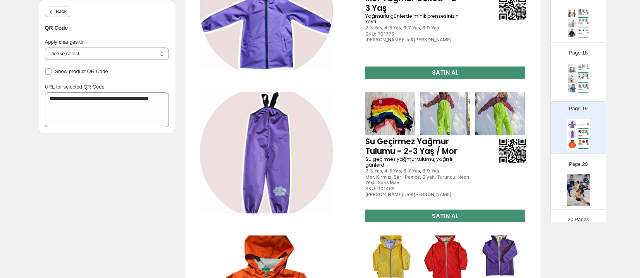
click at [511, 147] on img at bounding box center [512, 151] width 26 height 24
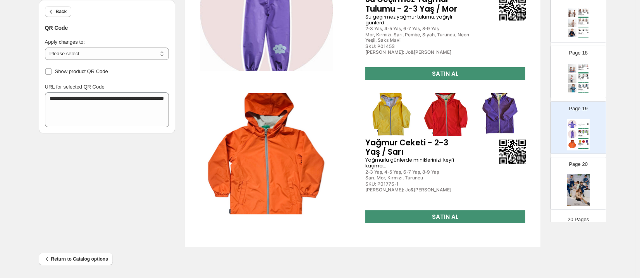
click at [511, 147] on img at bounding box center [512, 152] width 26 height 24
type textarea "**********"
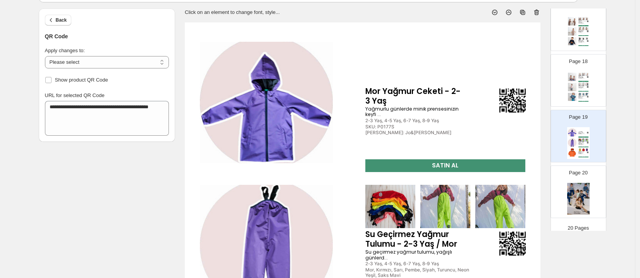
scroll to position [0, 0]
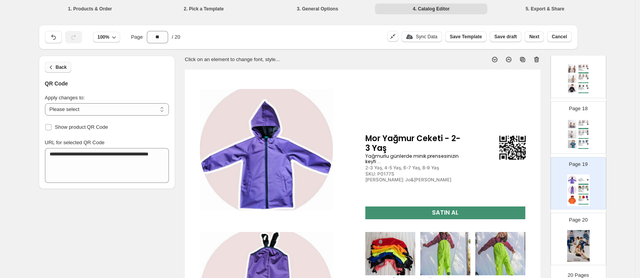
click at [60, 65] on span "Back" at bounding box center [61, 67] width 11 height 6
select select "**********"
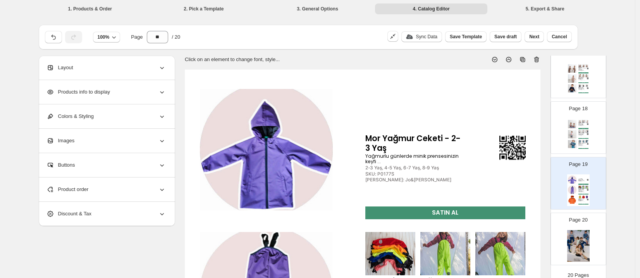
click at [110, 166] on div "Buttons" at bounding box center [105, 165] width 119 height 24
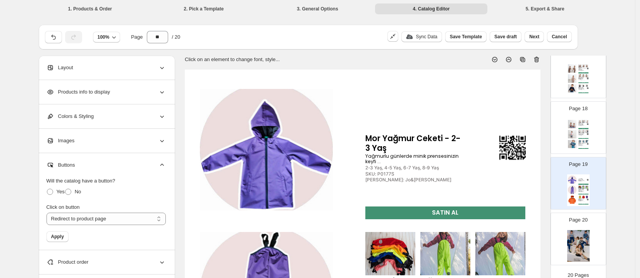
click at [107, 143] on div "Images" at bounding box center [105, 141] width 119 height 24
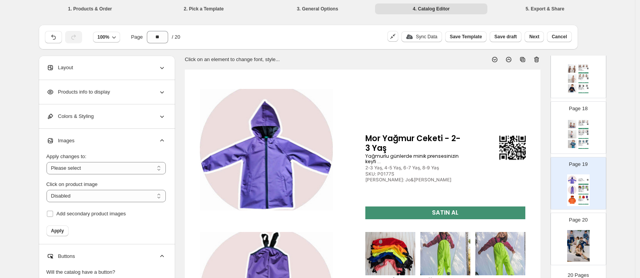
click at [109, 122] on div "Colors & Styling" at bounding box center [105, 117] width 119 height 24
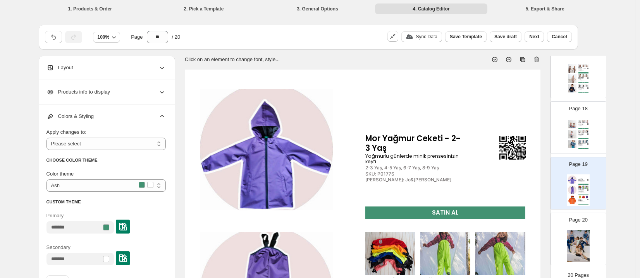
click at [120, 94] on div "Products info to display" at bounding box center [105, 92] width 119 height 24
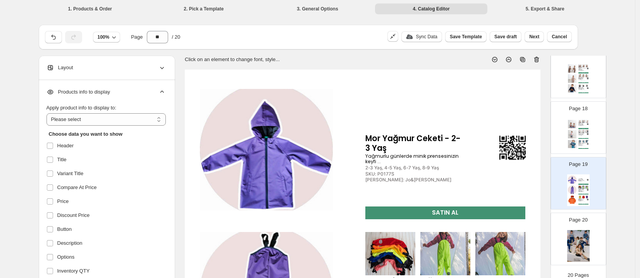
click at [119, 73] on div "Layout" at bounding box center [105, 68] width 119 height 24
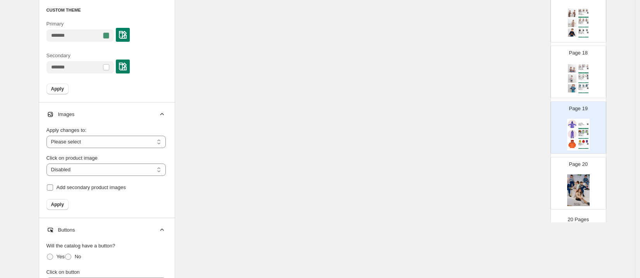
scroll to position [705, 0]
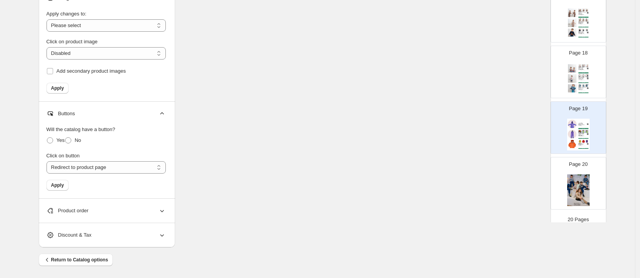
click at [119, 204] on div "Product order" at bounding box center [105, 211] width 119 height 24
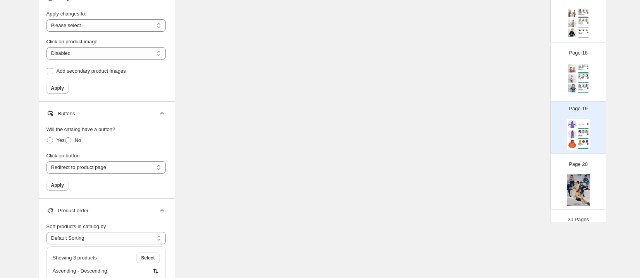
scroll to position [897, 0]
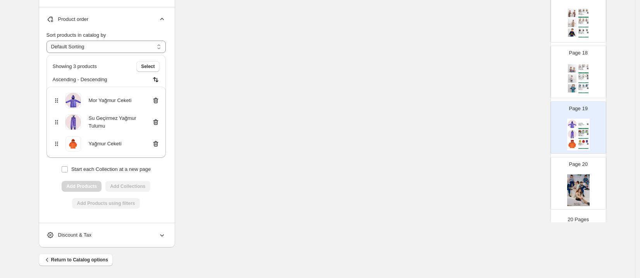
click at [115, 234] on div "Discount & Tax" at bounding box center [105, 235] width 119 height 24
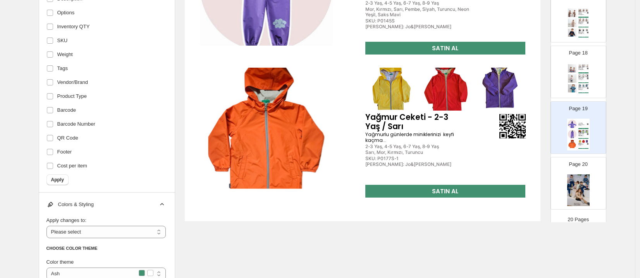
scroll to position [0, 0]
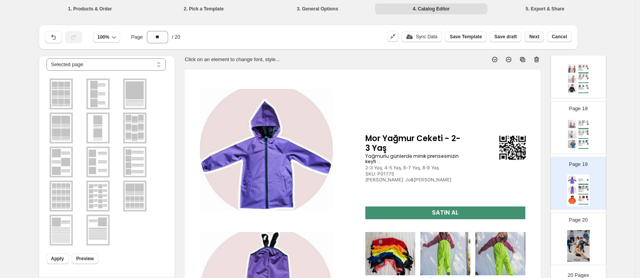
click at [539, 34] on span "Next" at bounding box center [534, 37] width 10 height 6
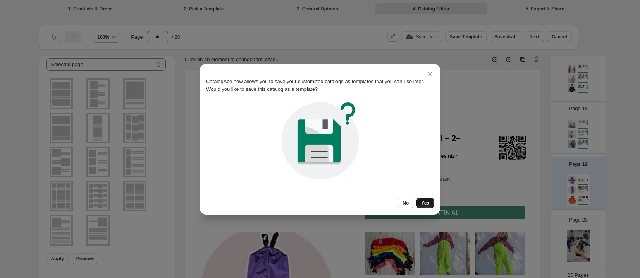
click at [423, 202] on span "Yes" at bounding box center [425, 203] width 8 height 6
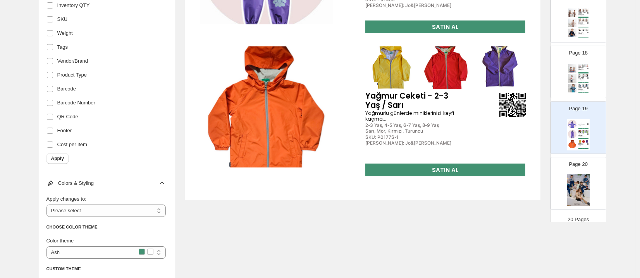
scroll to position [374, 0]
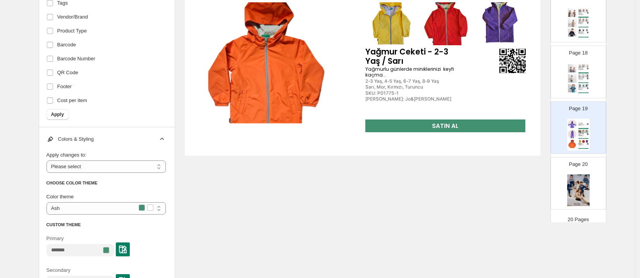
click at [557, 74] on div "Yengeç Nakışlı Kazak - 3-6 Ay Çocukların çok sevdiği yengeç şimdi JoJuke't... 3…" at bounding box center [578, 79] width 22 height 32
type input "**"
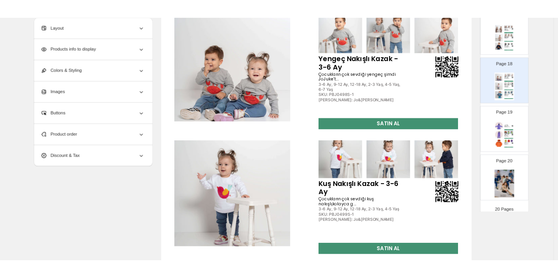
scroll to position [0, 0]
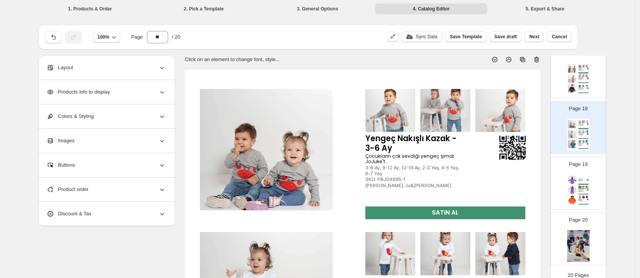
click at [534, 36] on span "Next" at bounding box center [534, 37] width 10 height 6
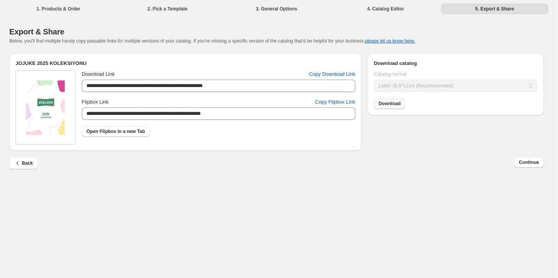
click at [388, 105] on span "Download" at bounding box center [389, 104] width 22 height 6
click at [345, 103] on span "Copy Flipbox Link" at bounding box center [335, 102] width 40 height 8
click at [529, 162] on span "Continue" at bounding box center [529, 163] width 20 height 6
